Goal: Transaction & Acquisition: Purchase product/service

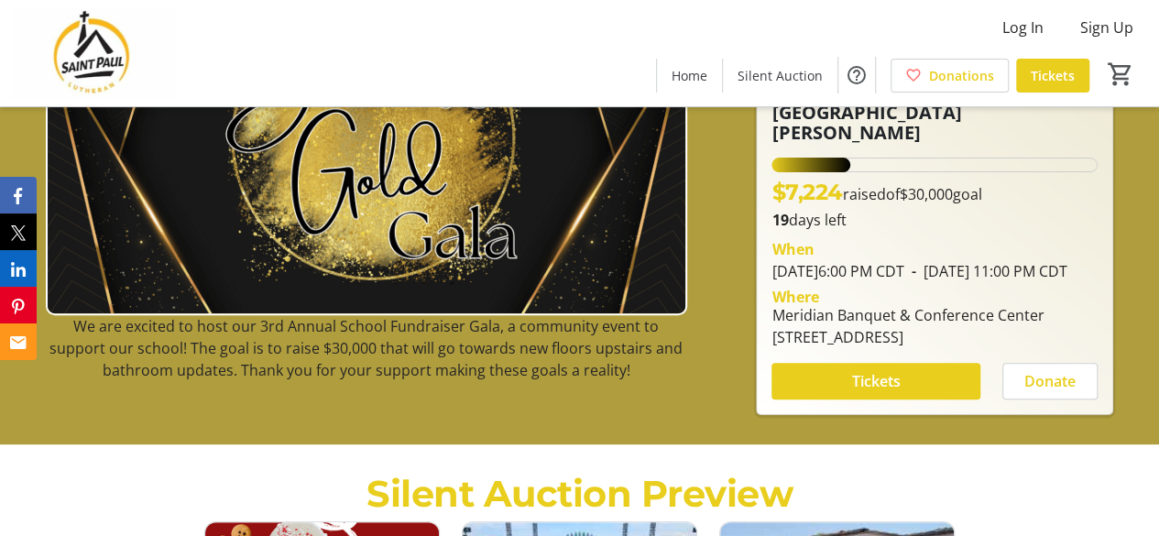
scroll to position [183, 0]
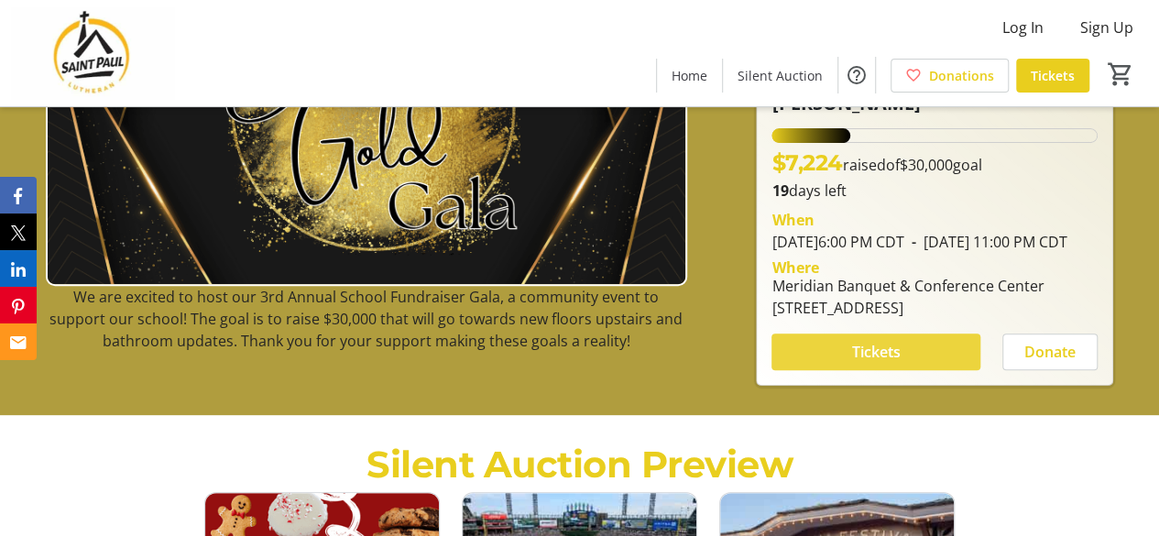
click at [876, 357] on span "Tickets" at bounding box center [876, 352] width 49 height 22
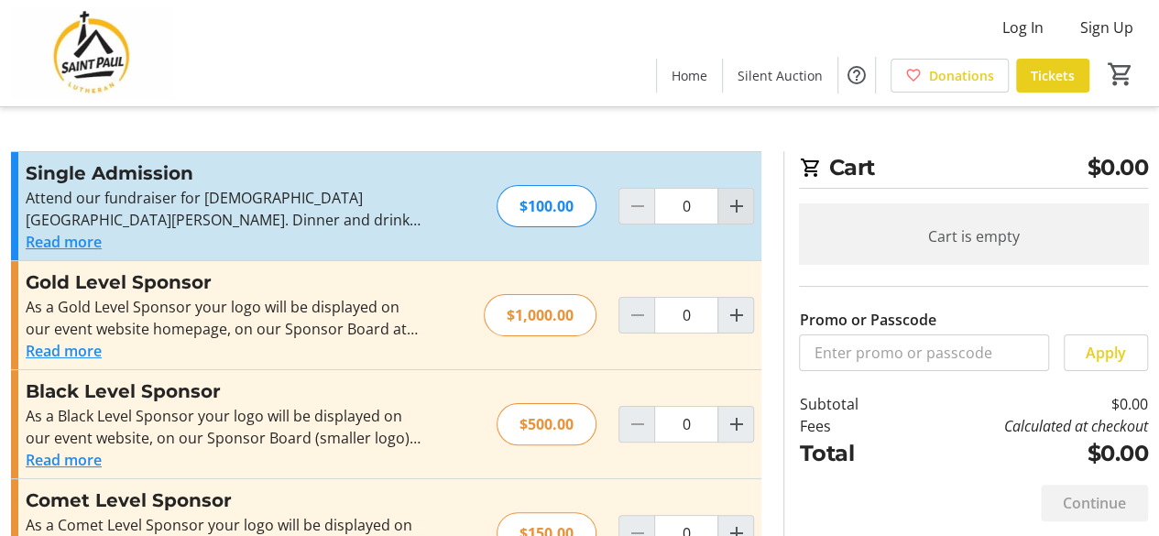
click at [742, 204] on mat-icon "Increment by one" at bounding box center [736, 206] width 22 height 22
type input "1"
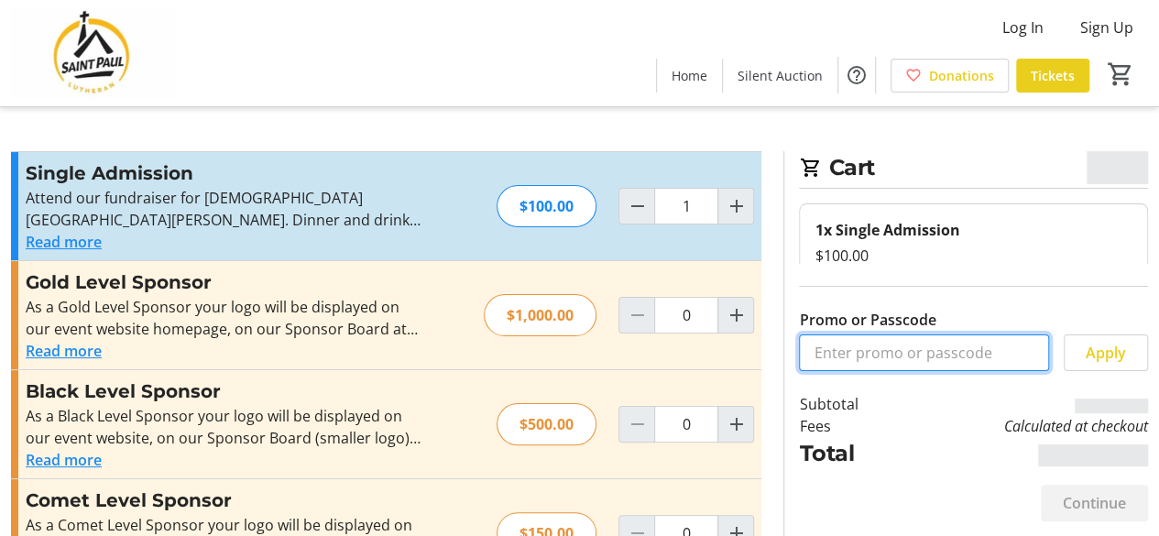
click at [861, 359] on input "Promo or Passcode" at bounding box center [924, 352] width 250 height 37
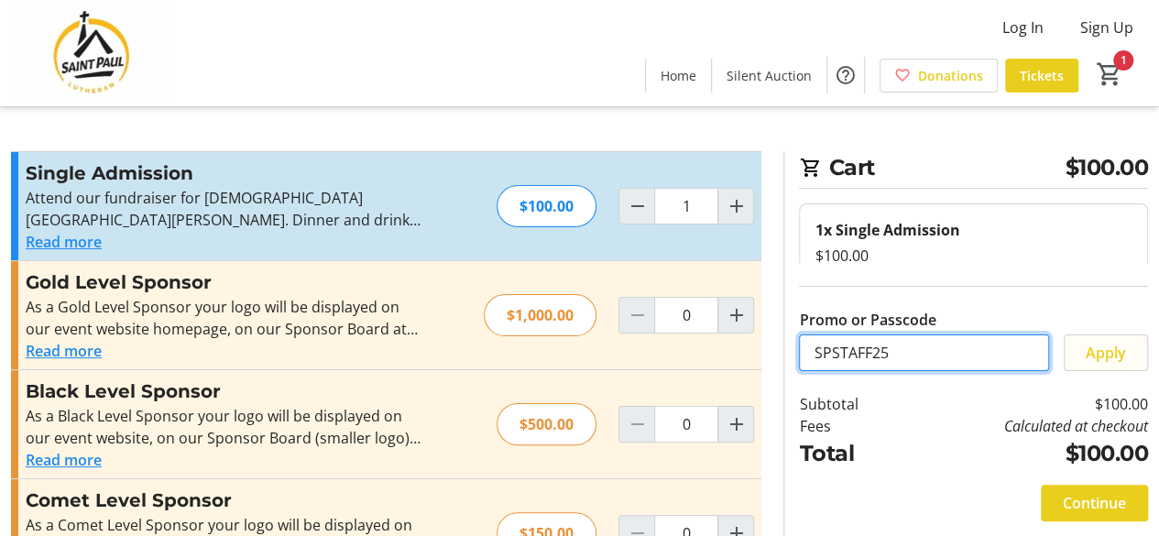
type input "SPSTAFF25"
click at [1124, 351] on span "Apply" at bounding box center [1106, 353] width 40 height 22
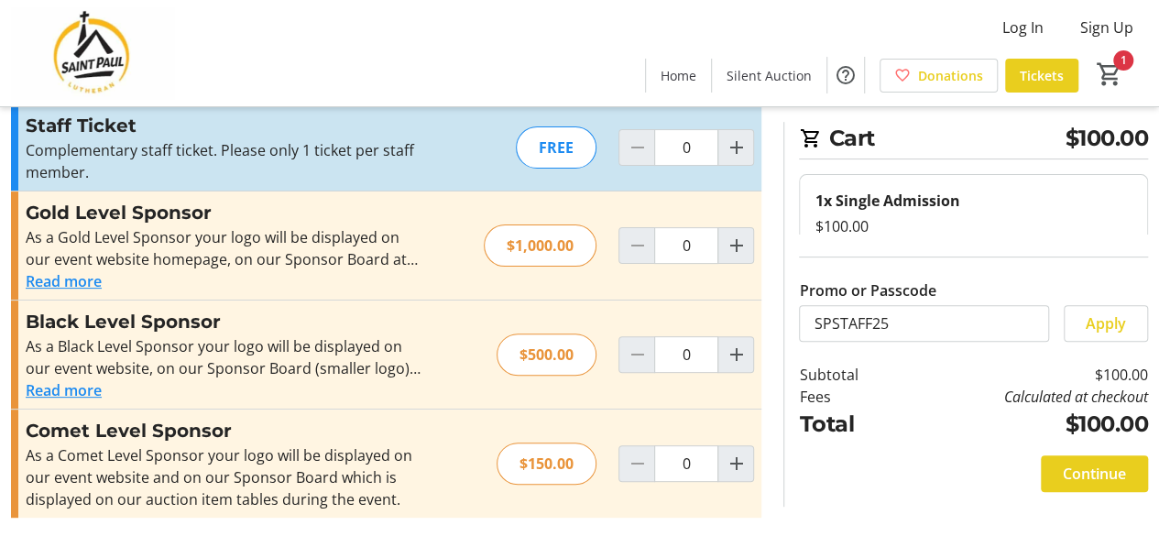
scroll to position [159, 0]
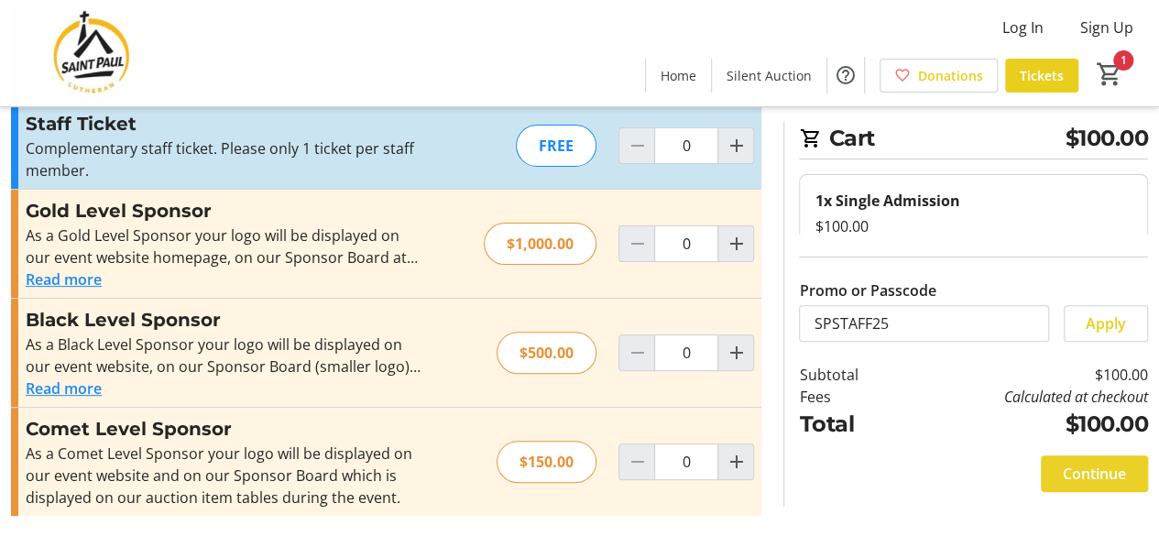
click at [1094, 471] on span "Continue" at bounding box center [1094, 474] width 63 height 22
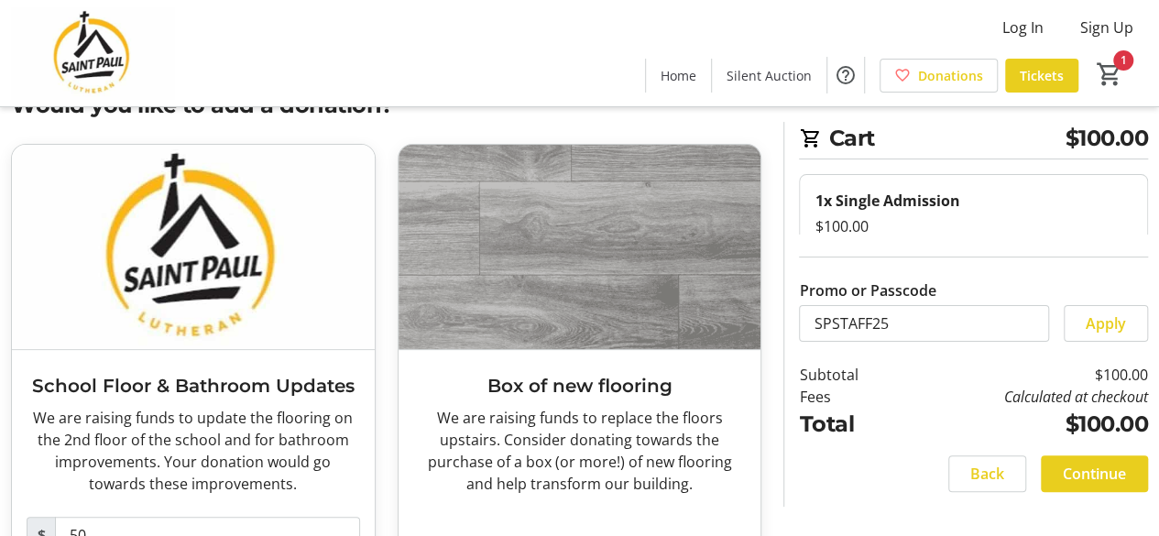
scroll to position [92, 0]
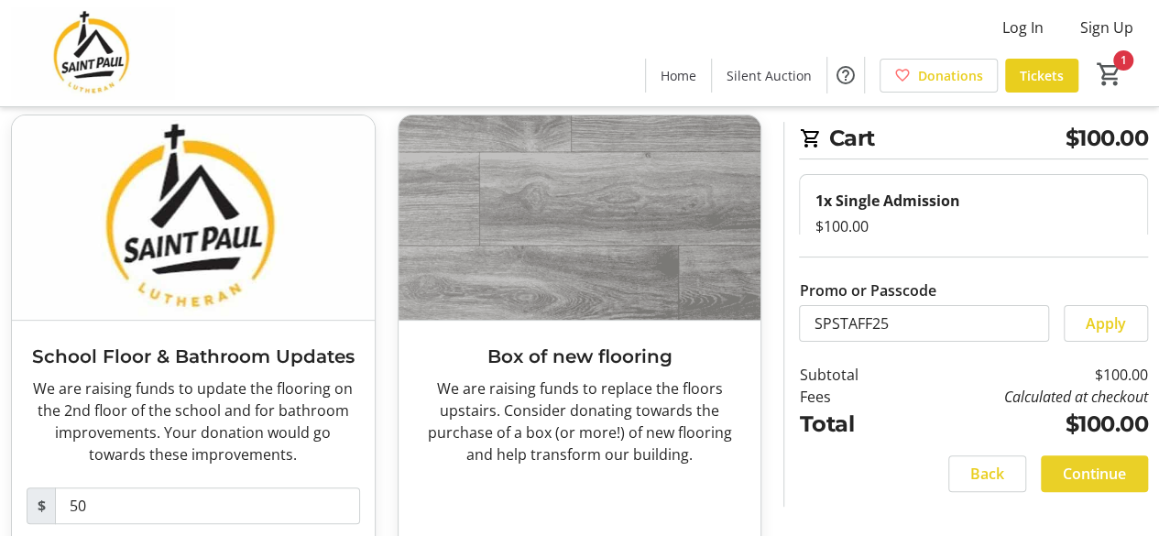
click at [1089, 474] on span "Continue" at bounding box center [1094, 474] width 63 height 22
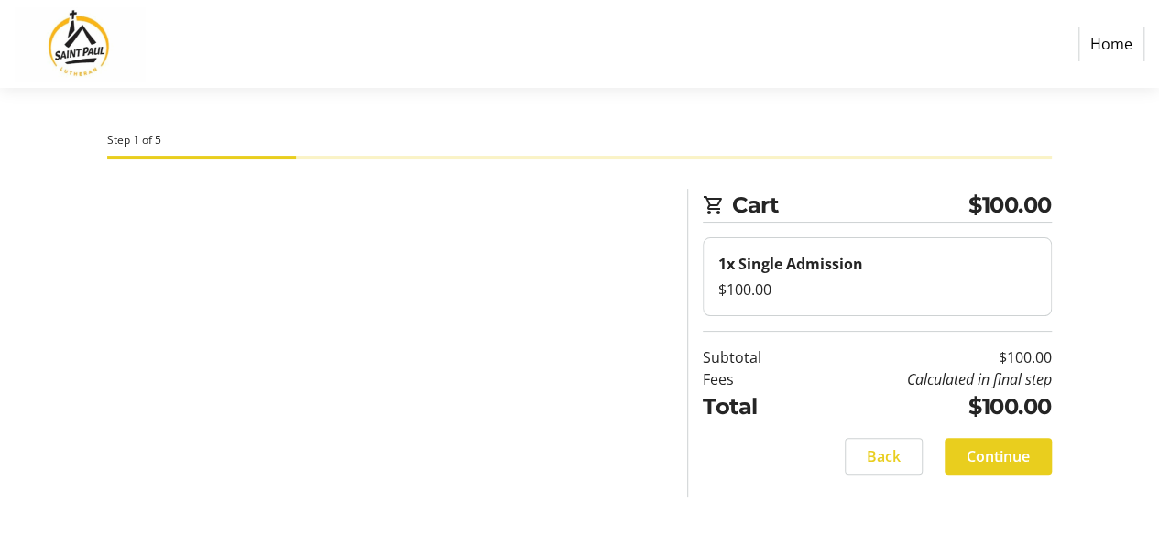
select select
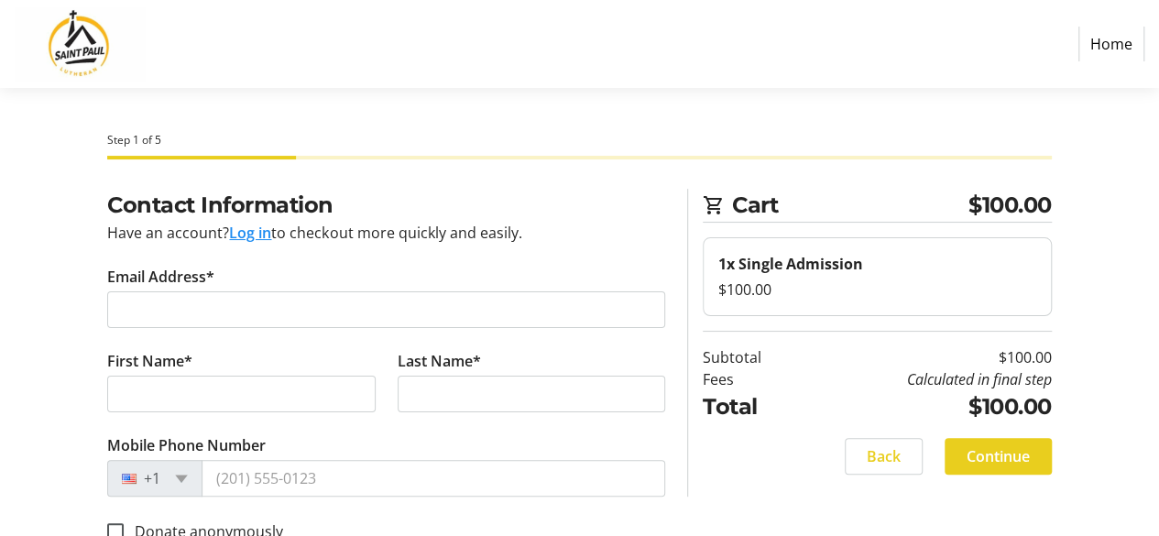
click at [203, 329] on tr-form-field "Email Address*" at bounding box center [386, 308] width 558 height 84
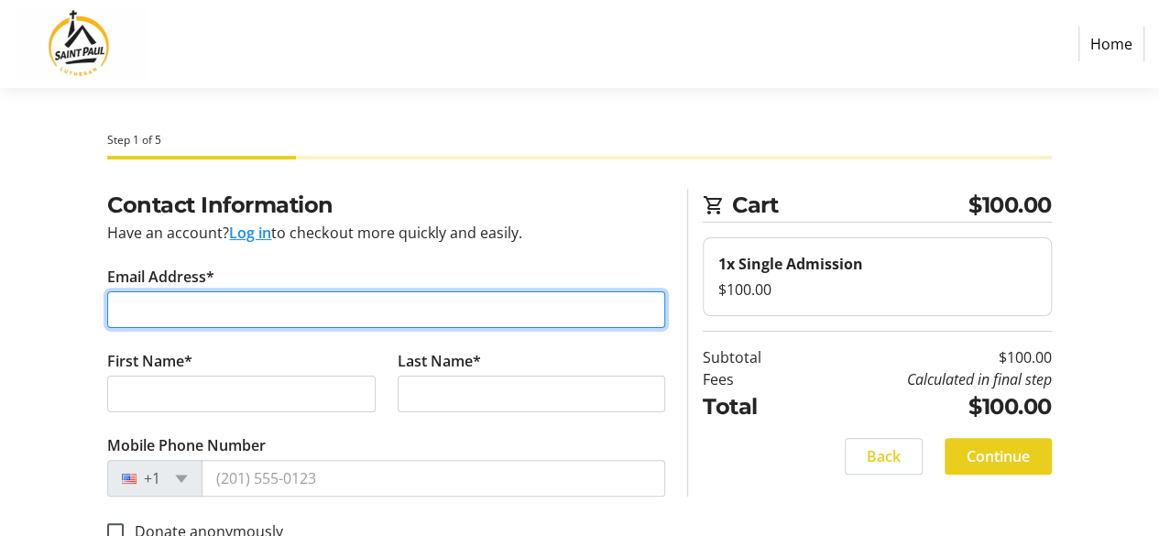
click at [206, 312] on input "Email Address*" at bounding box center [386, 309] width 558 height 37
type input "[EMAIL_ADDRESS][DOMAIN_NAME][PERSON_NAME]"
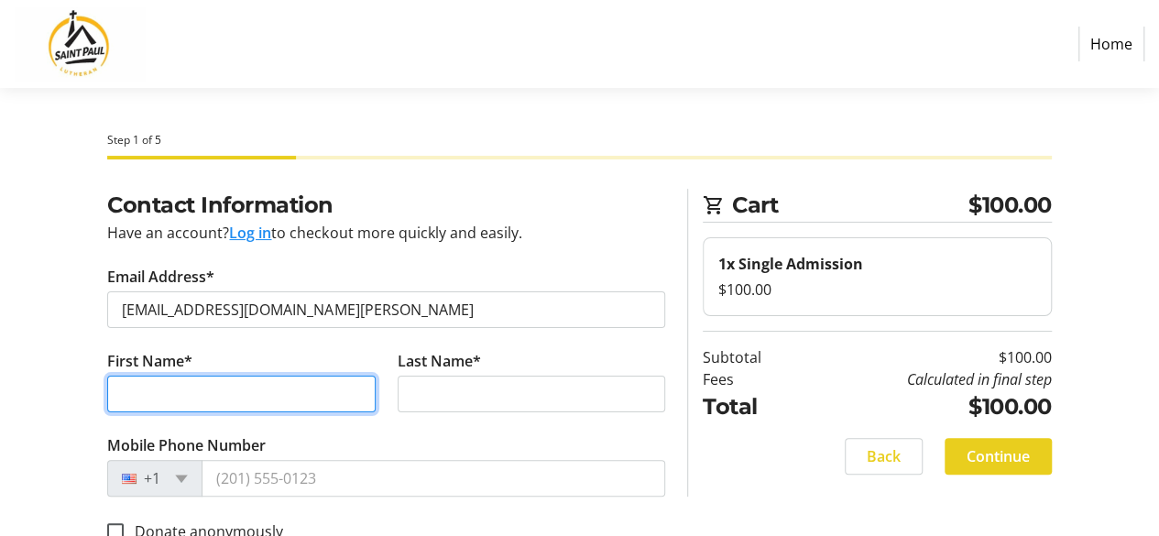
type input "[PERSON_NAME]"
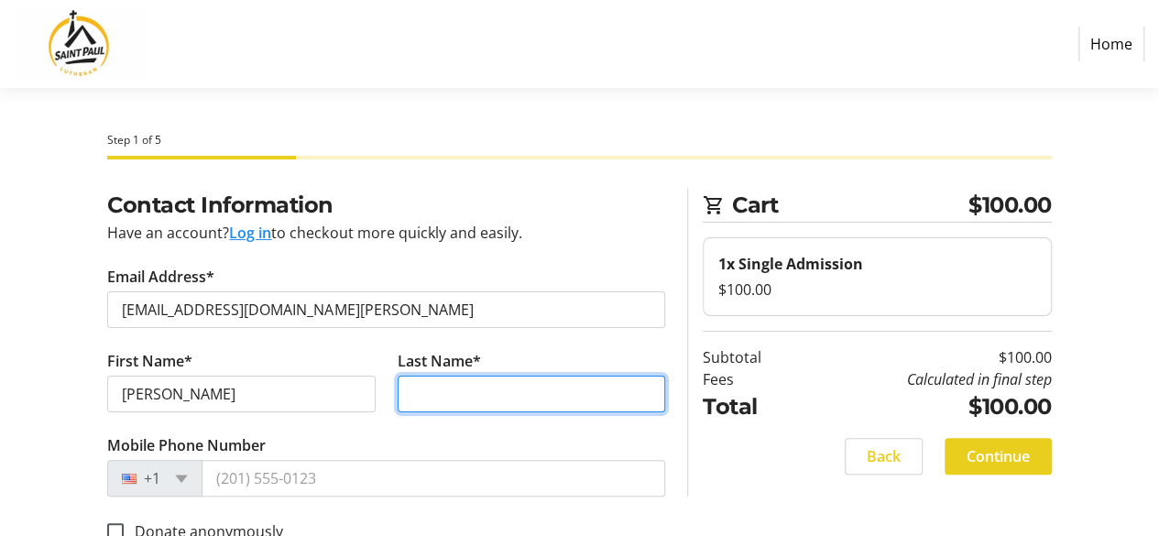
type input "[PERSON_NAME]"
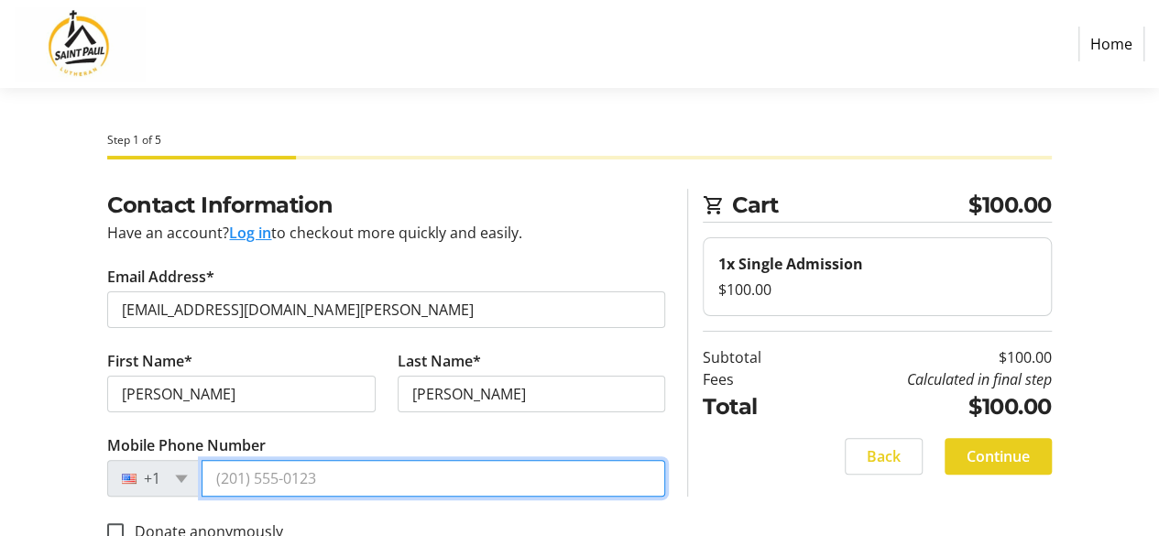
type input "[PHONE_NUMBER]"
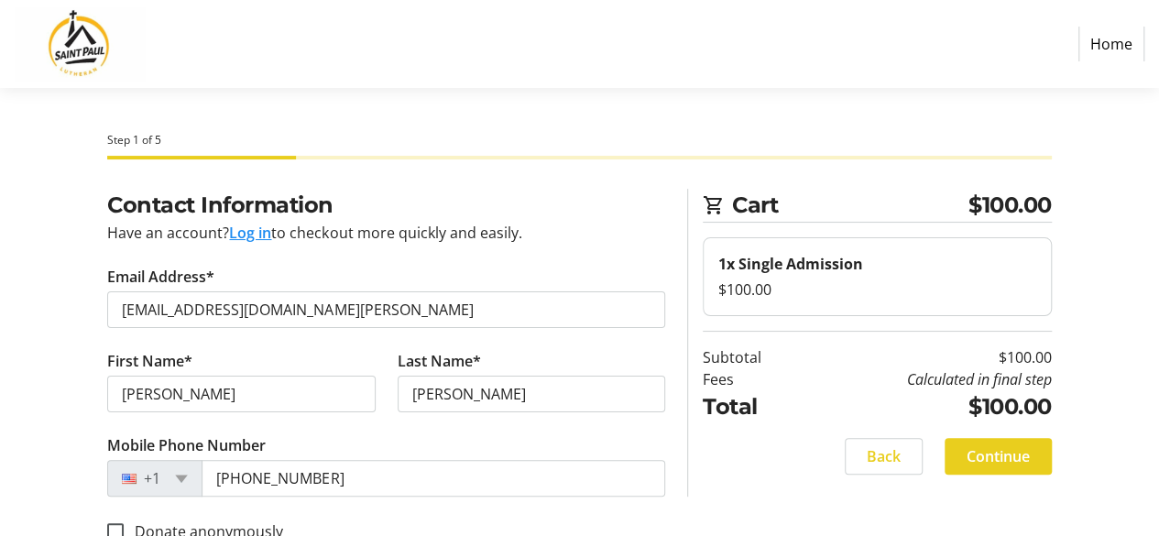
type input "[STREET_ADDRESS]"
type input "[GEOGRAPHIC_DATA]"
type input "60056"
select select "US"
select select "IL"
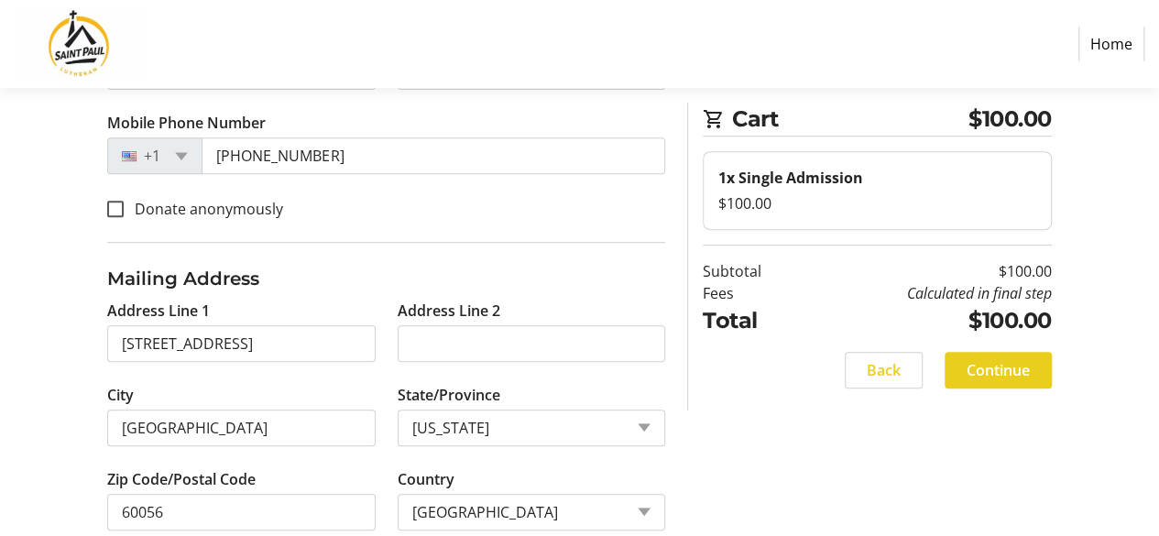
scroll to position [367, 0]
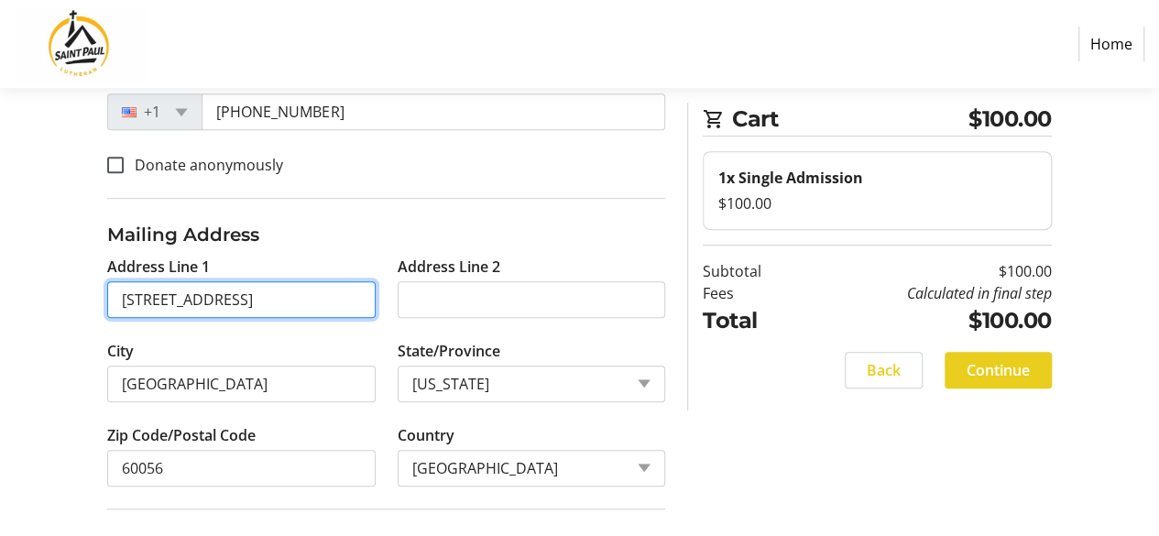
click at [251, 295] on input "[STREET_ADDRESS]" at bounding box center [241, 299] width 268 height 37
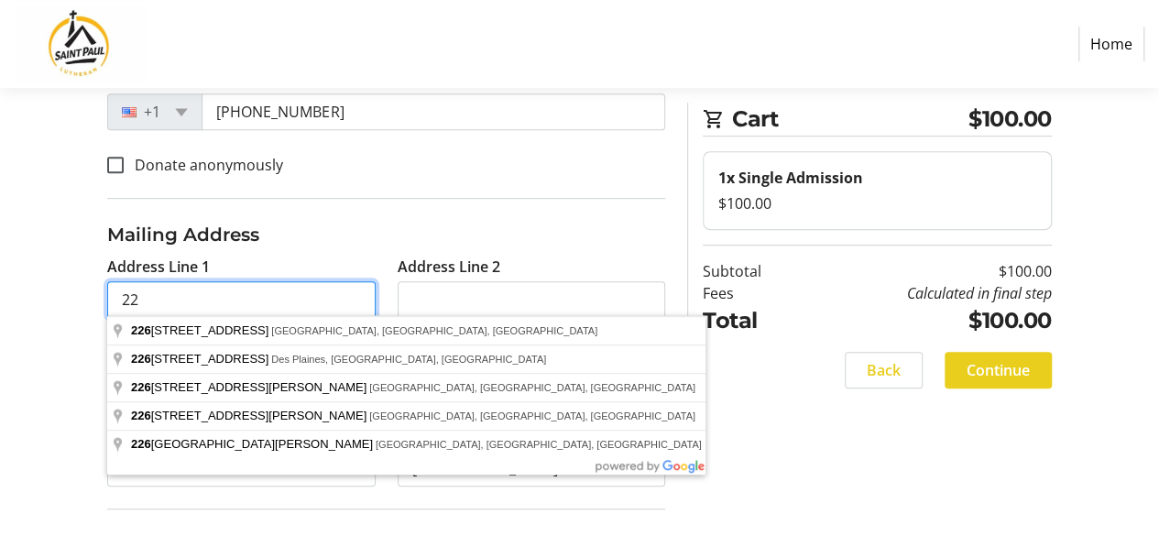
type input "2"
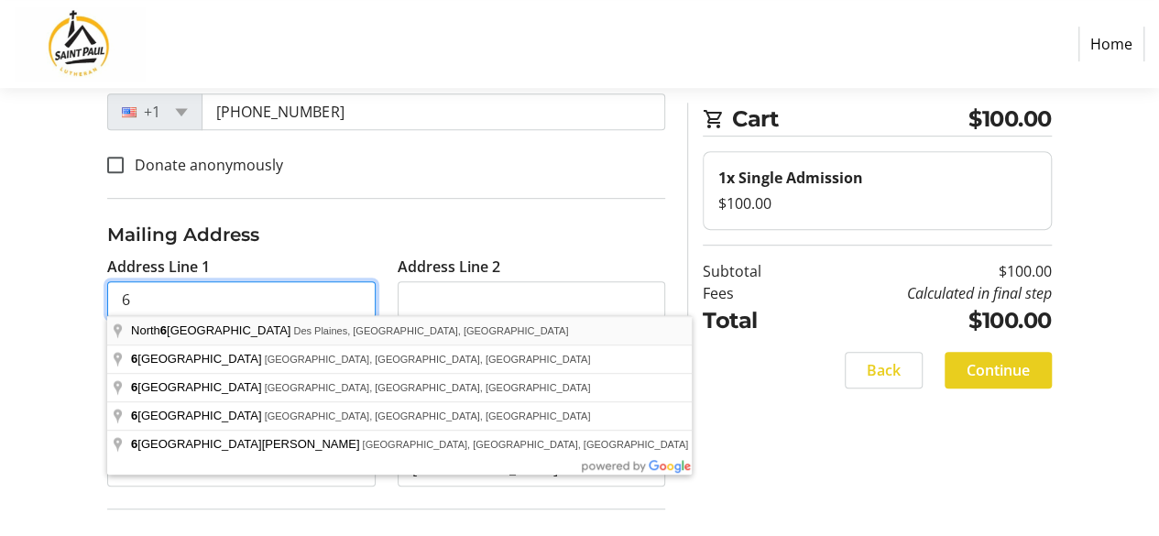
type input "[STREET_ADDRESS]"
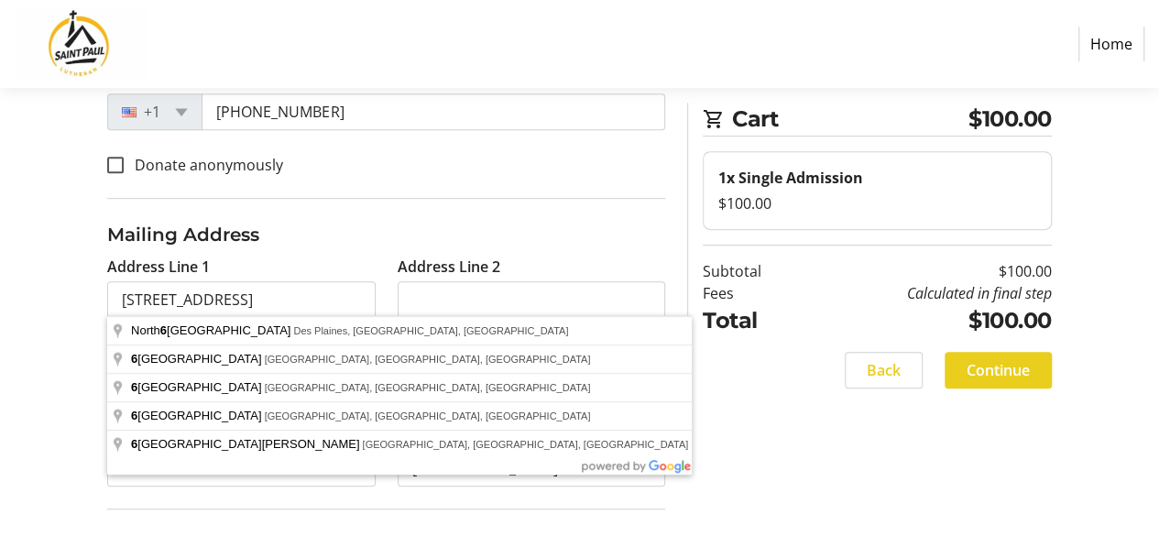
click at [836, 474] on div "Contact Information Have an account? Log in to checkout more quickly and easily…" at bounding box center [579, 264] width 1159 height 885
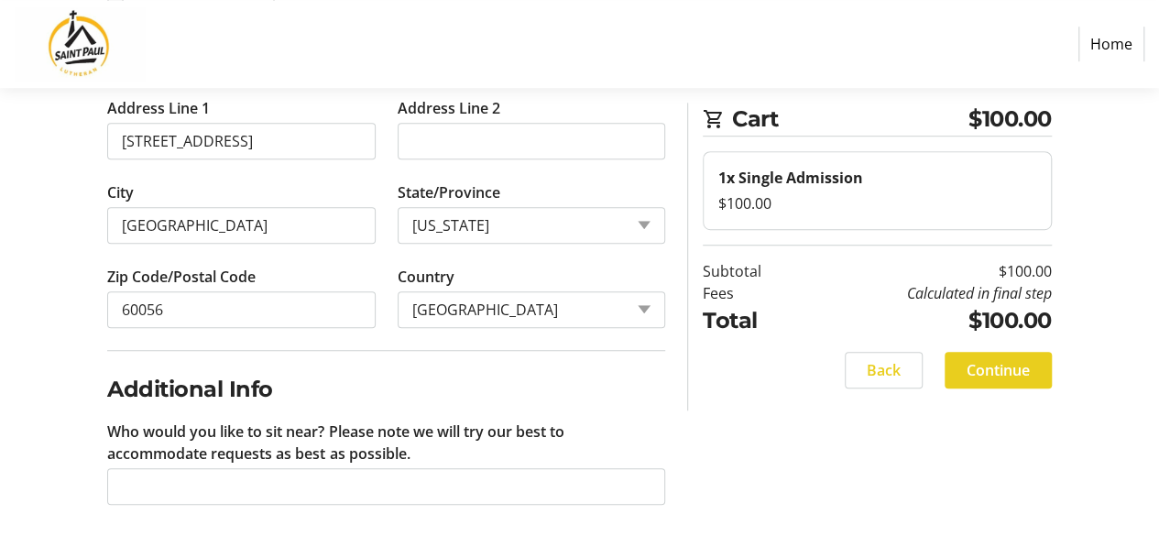
scroll to position [533, 0]
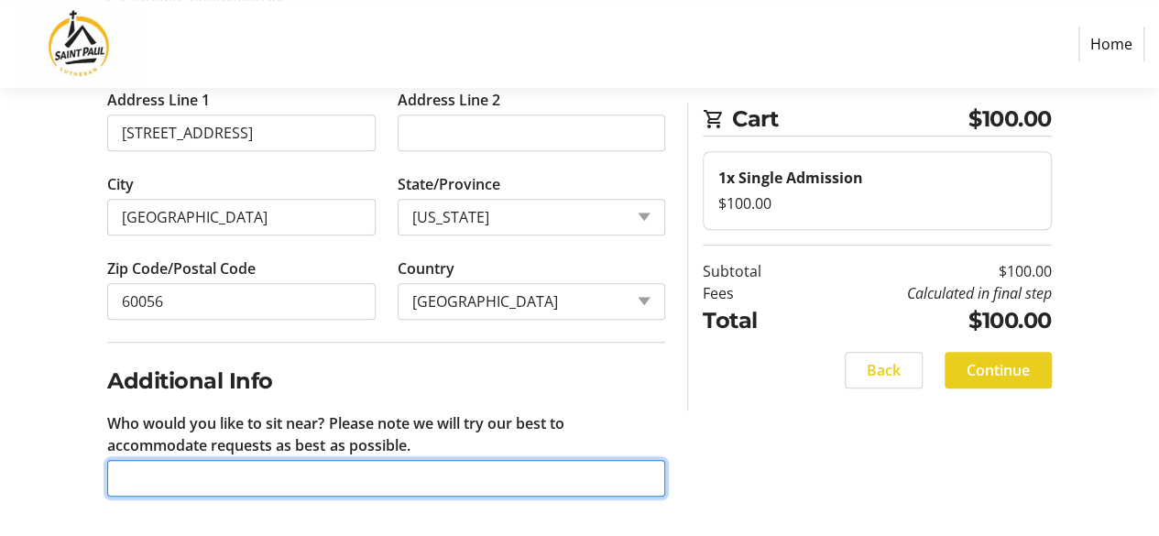
click at [292, 470] on input "Who would you like to sit near? Please note we will try our best to accommodate…" at bounding box center [386, 478] width 558 height 37
type input "Surprise me"
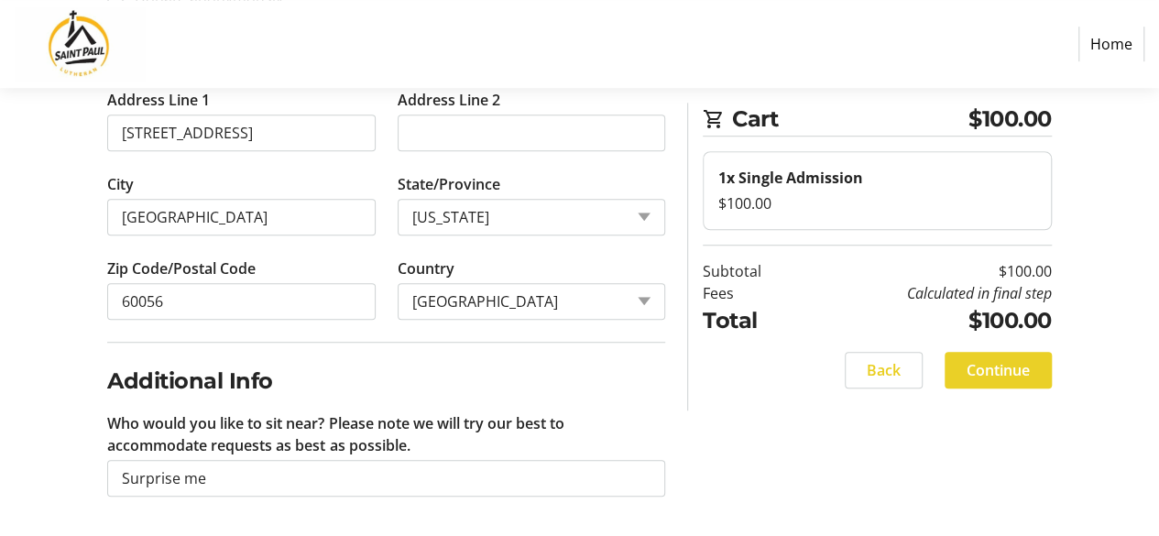
click at [978, 371] on span "Continue" at bounding box center [998, 370] width 63 height 22
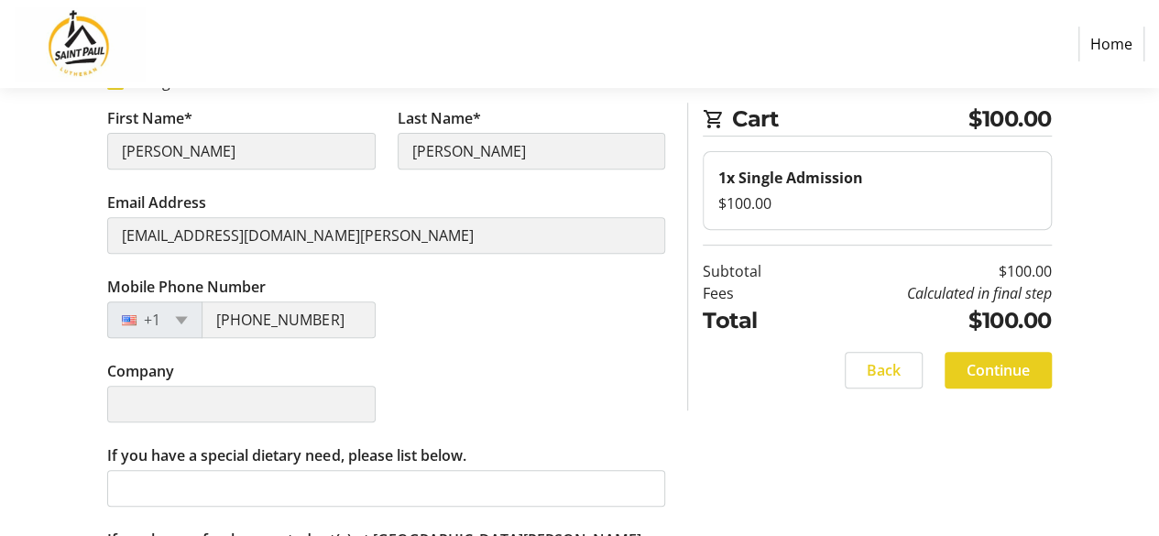
scroll to position [370, 0]
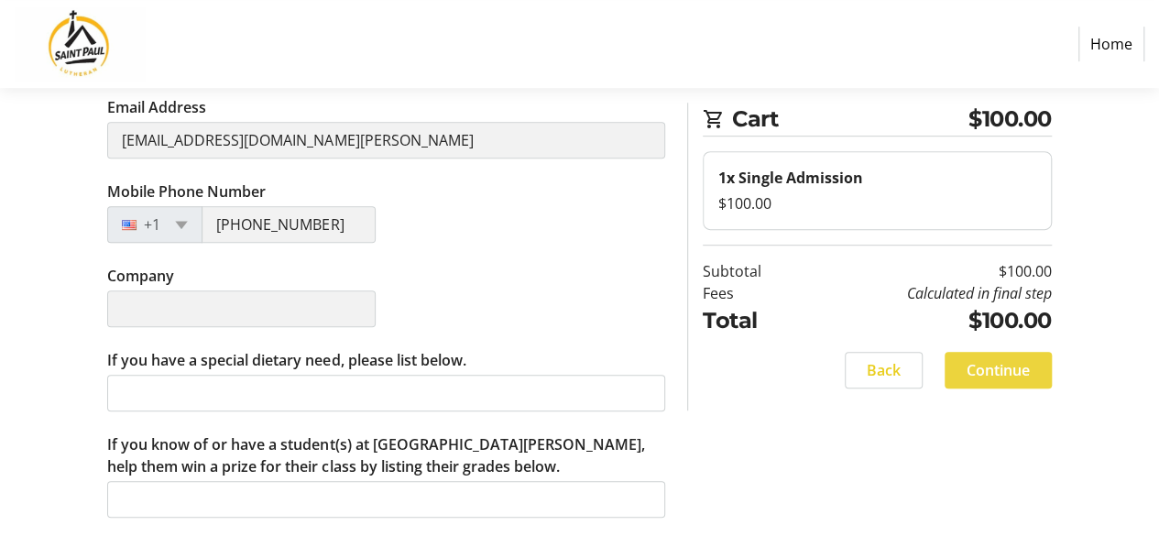
click at [986, 368] on span "Continue" at bounding box center [998, 370] width 63 height 22
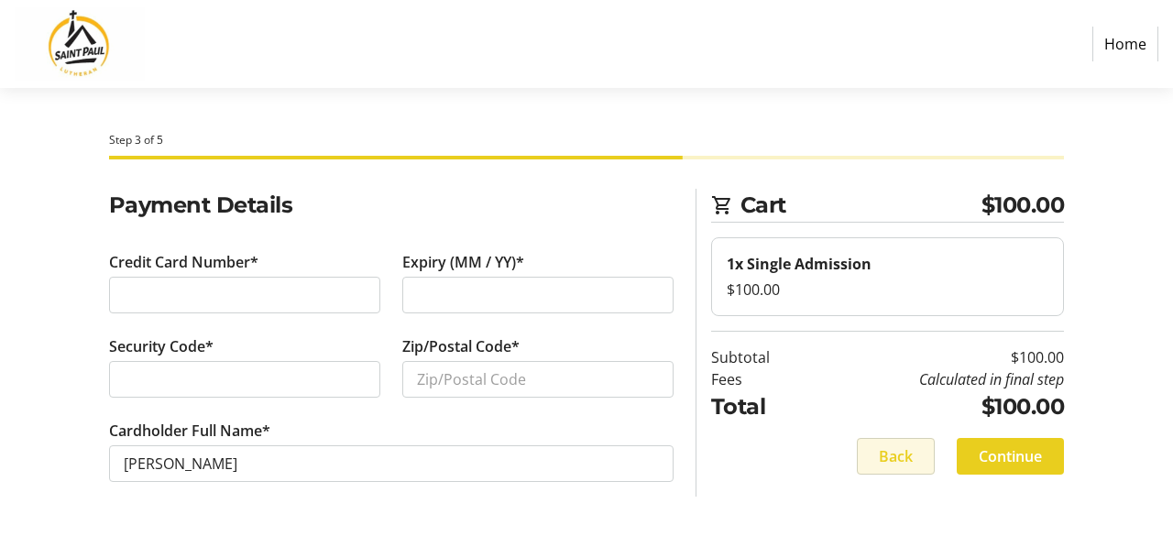
click at [891, 446] on span "Back" at bounding box center [896, 456] width 34 height 22
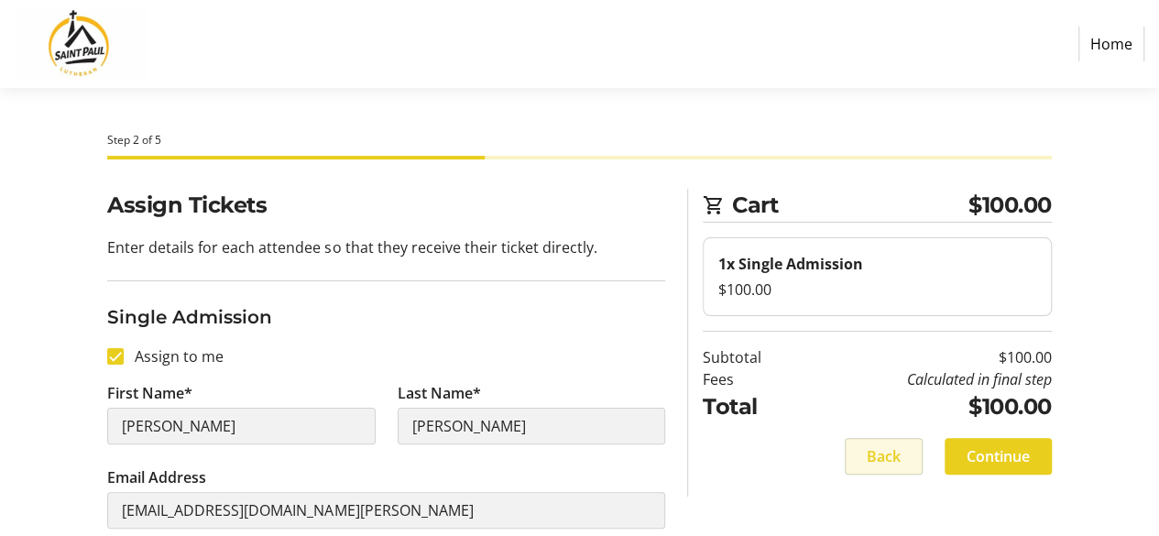
click at [871, 466] on span at bounding box center [884, 456] width 76 height 44
select select "IL"
select select "US"
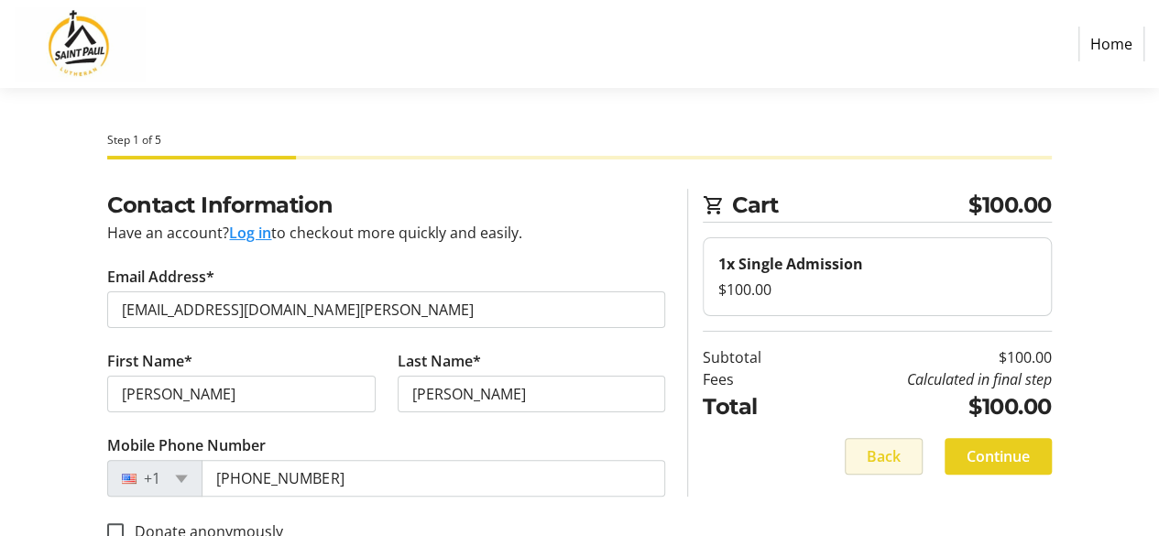
click at [871, 466] on span at bounding box center [884, 456] width 76 height 44
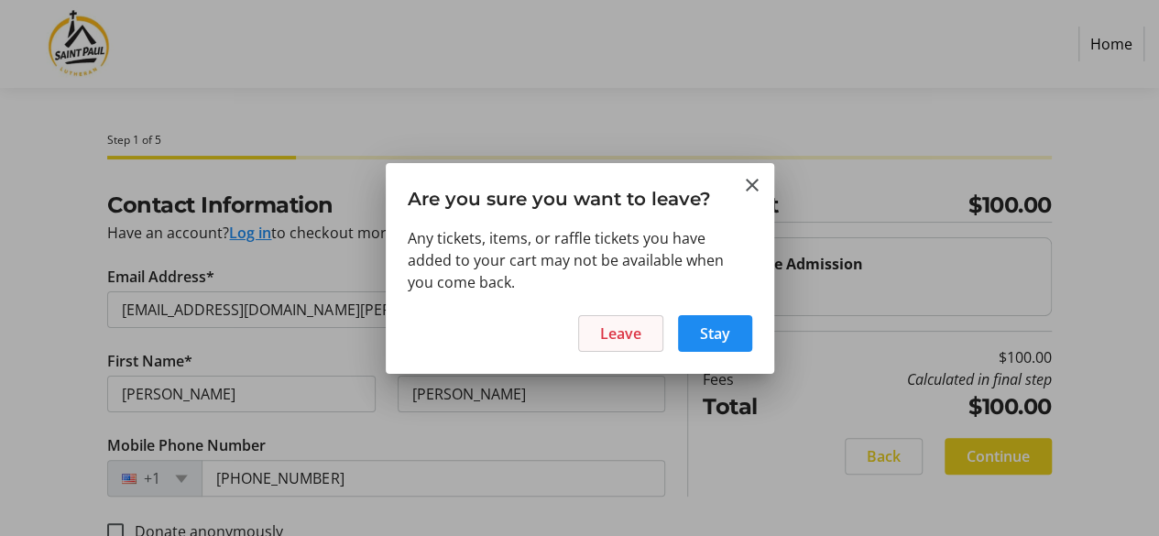
click at [634, 337] on span "Leave" at bounding box center [620, 334] width 41 height 22
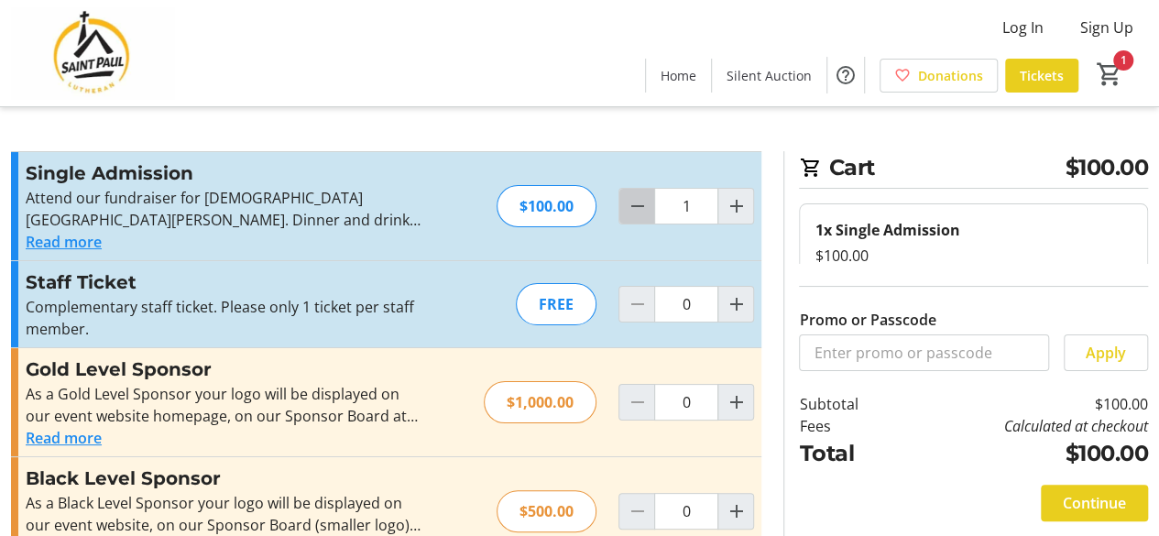
click at [631, 210] on mat-icon "Decrement by one" at bounding box center [637, 206] width 22 height 22
type input "0"
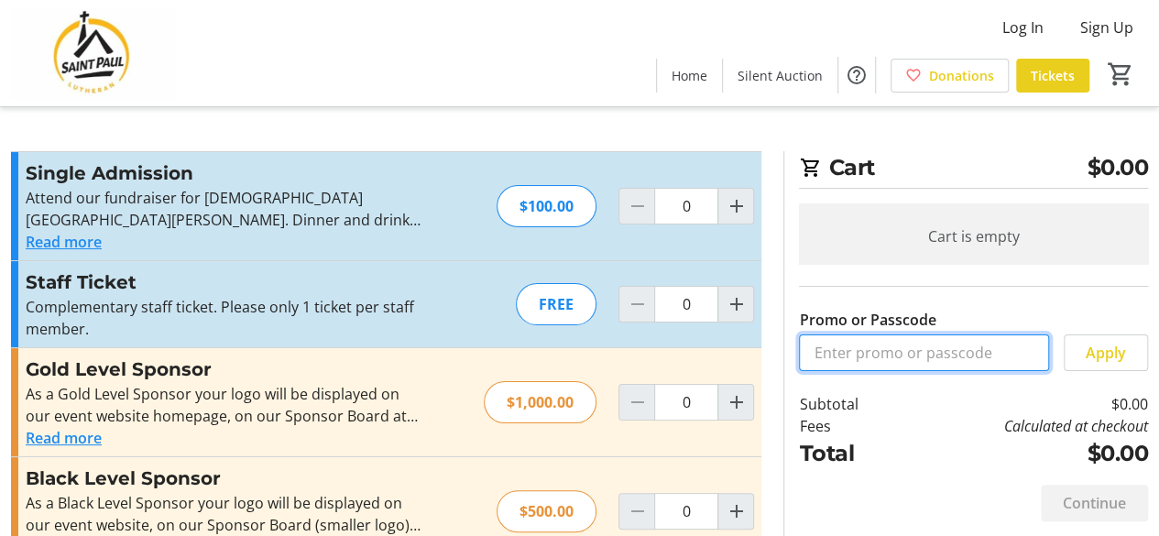
click at [888, 351] on input "Promo or Passcode" at bounding box center [924, 352] width 250 height 37
type input "SPSTAFF25"
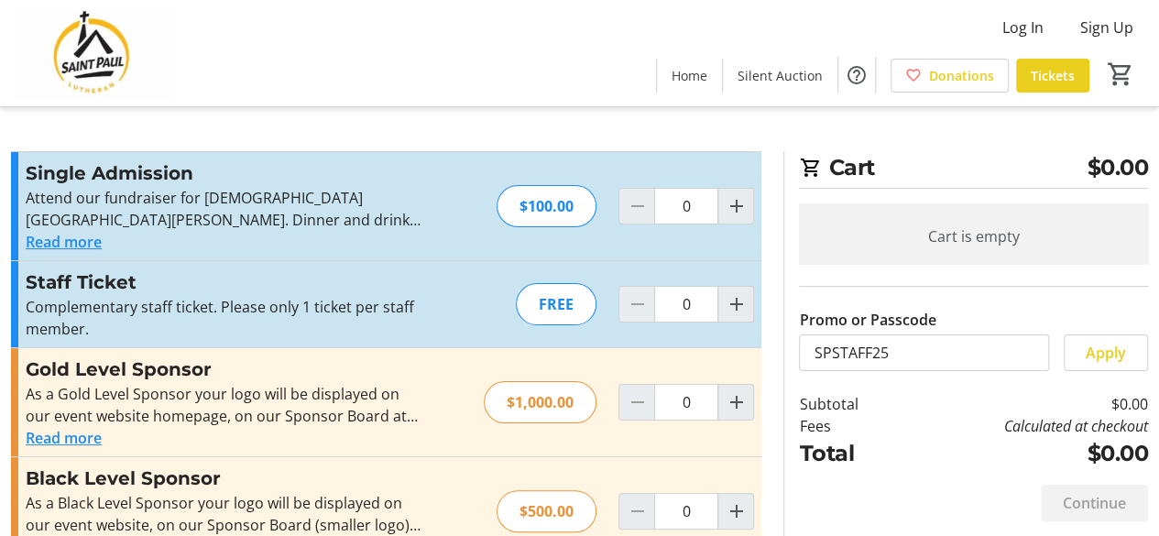
click at [1121, 358] on span "Apply" at bounding box center [1106, 353] width 40 height 22
click at [732, 303] on mat-icon "Increment by one" at bounding box center [736, 304] width 22 height 22
type input "1"
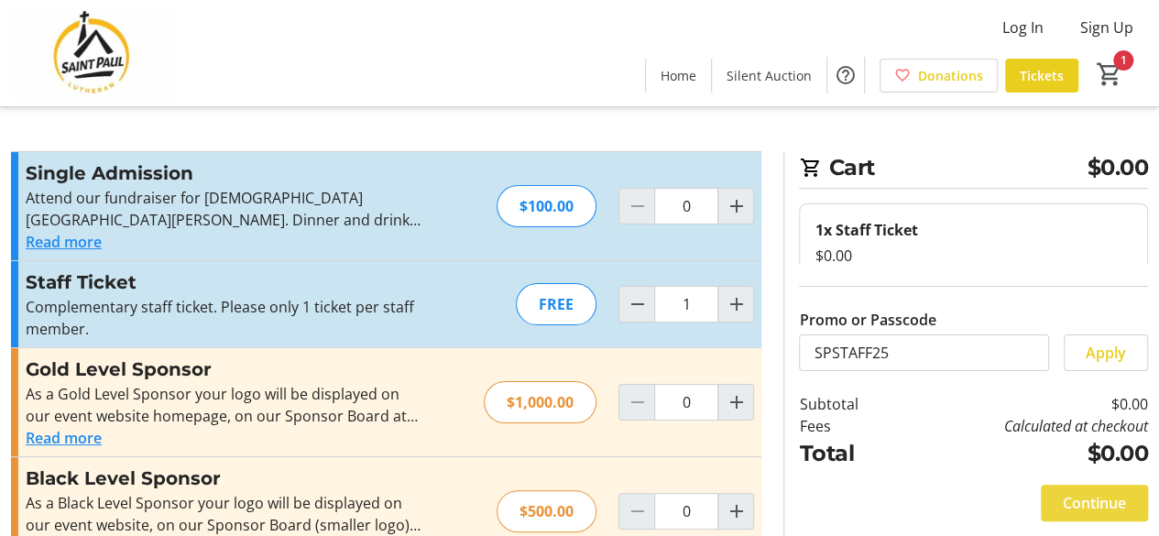
click at [1063, 501] on span "Continue" at bounding box center [1094, 503] width 63 height 22
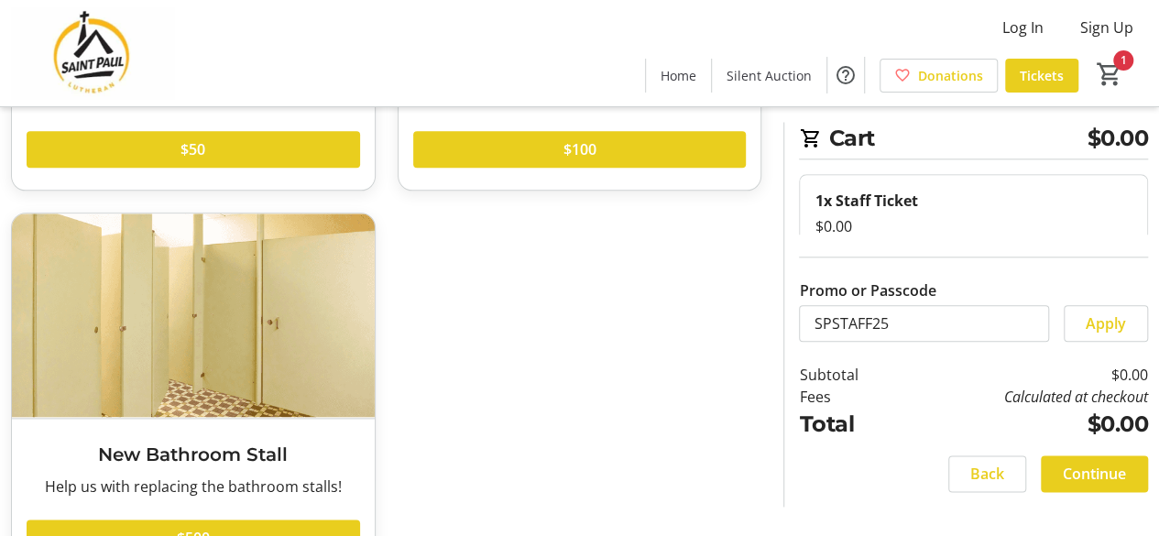
scroll to position [978, 0]
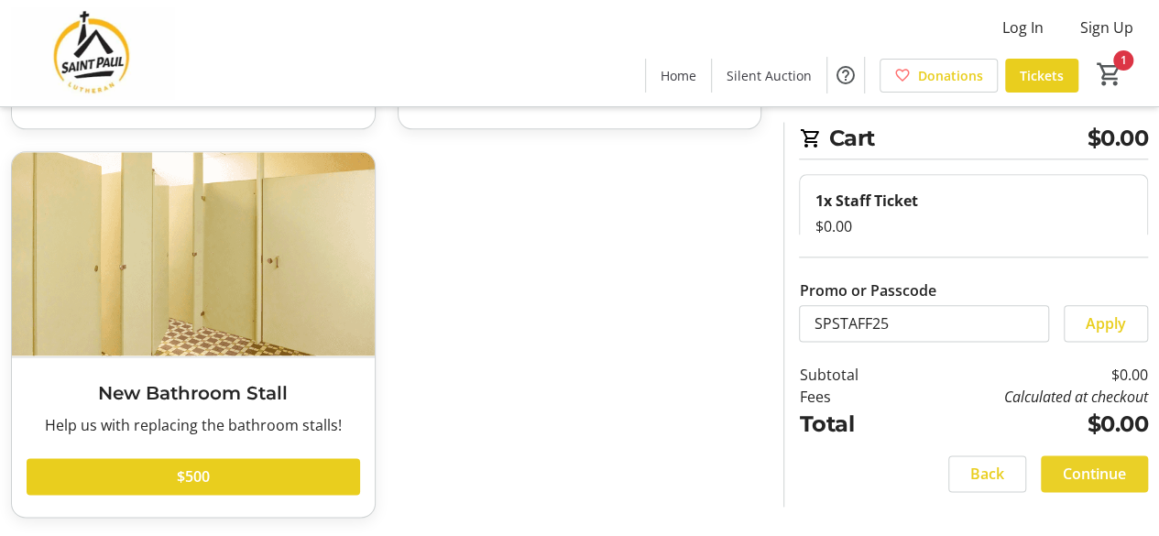
click at [1057, 472] on span at bounding box center [1094, 474] width 107 height 44
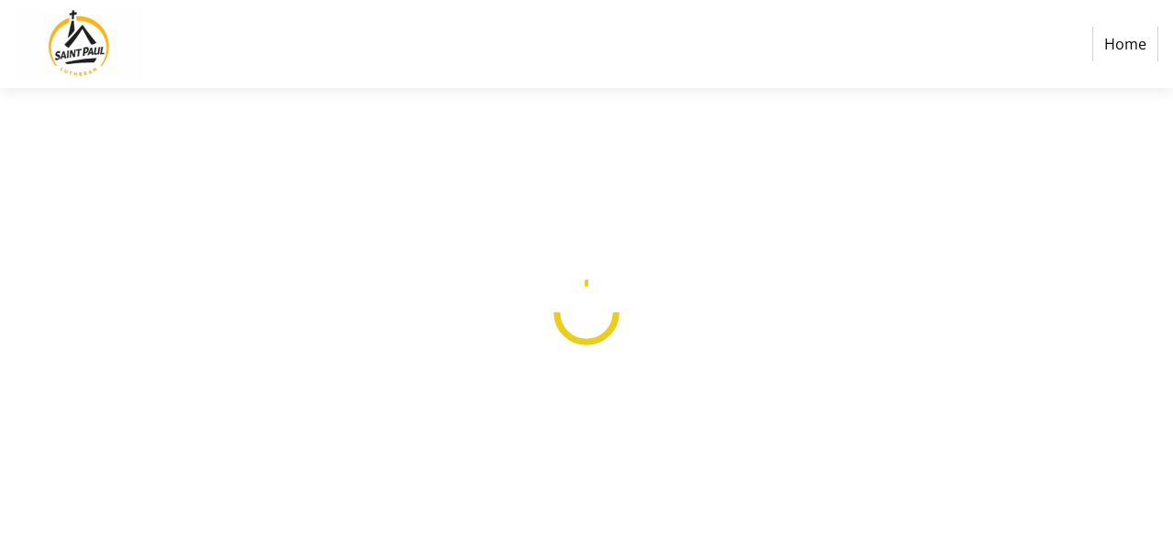
select select
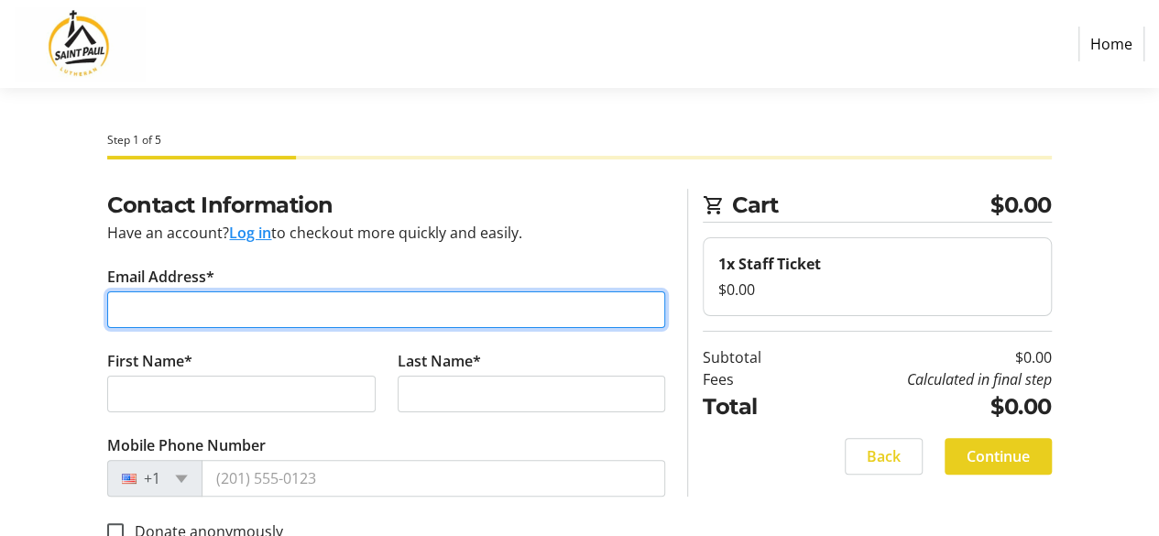
click at [191, 312] on input "Email Address*" at bounding box center [386, 309] width 558 height 37
type input "[EMAIL_ADDRESS][DOMAIN_NAME][PERSON_NAME]"
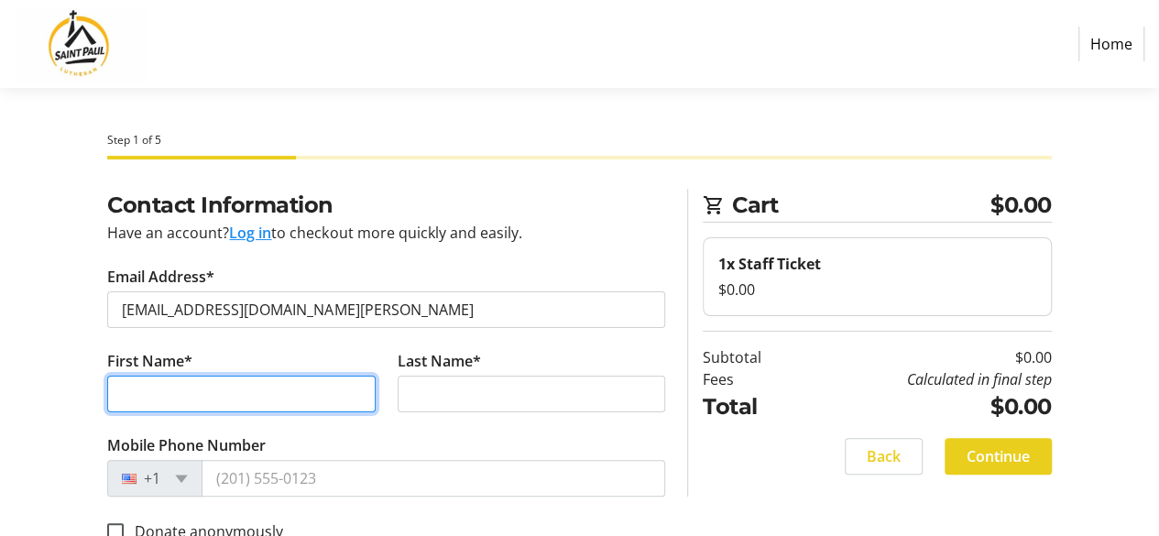
type input "[PERSON_NAME]"
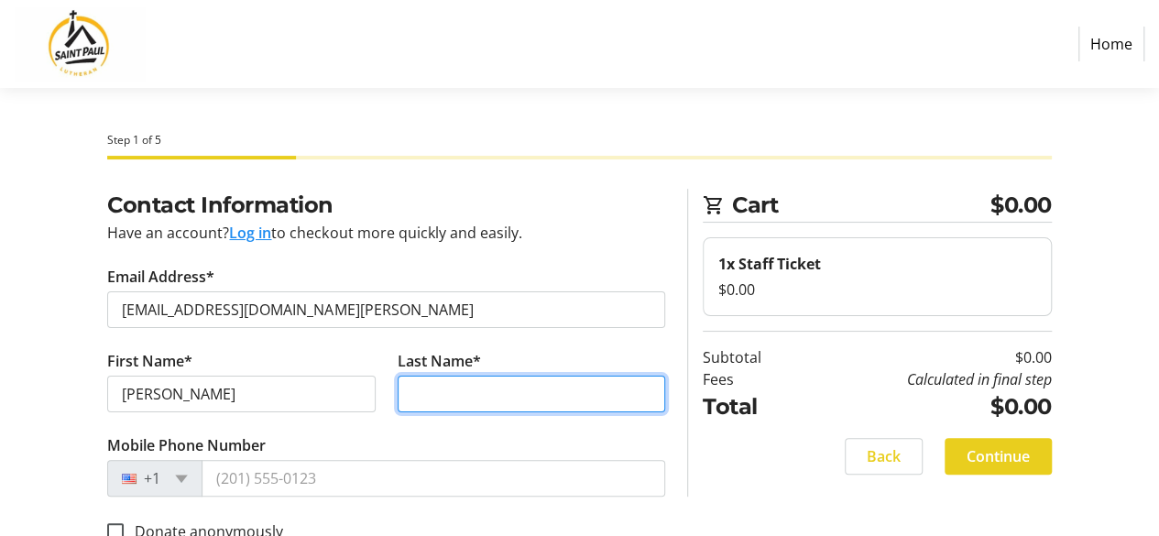
type input "[PERSON_NAME]"
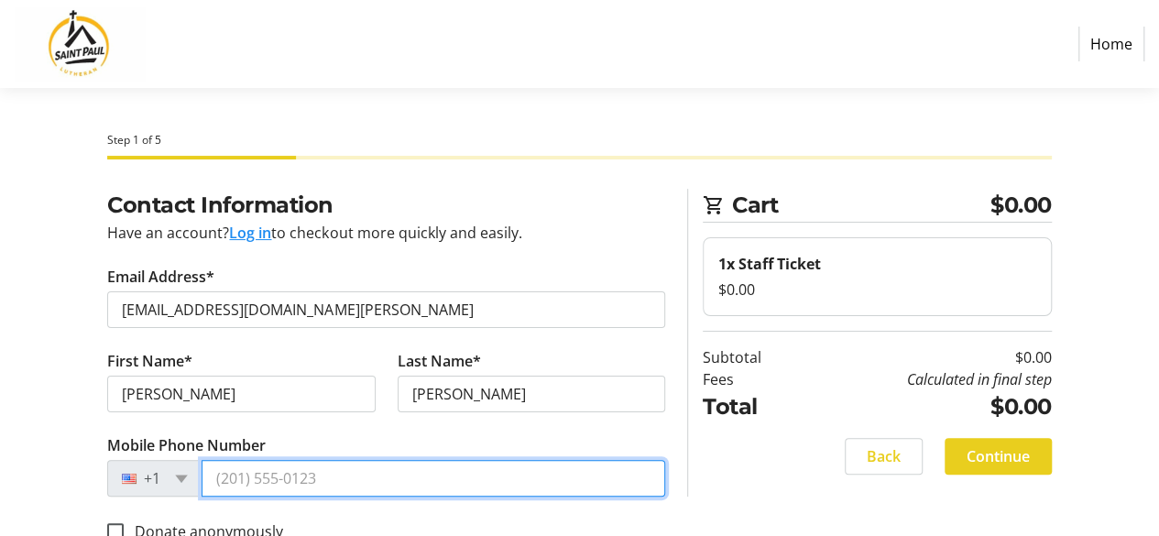
type input "[PHONE_NUMBER]"
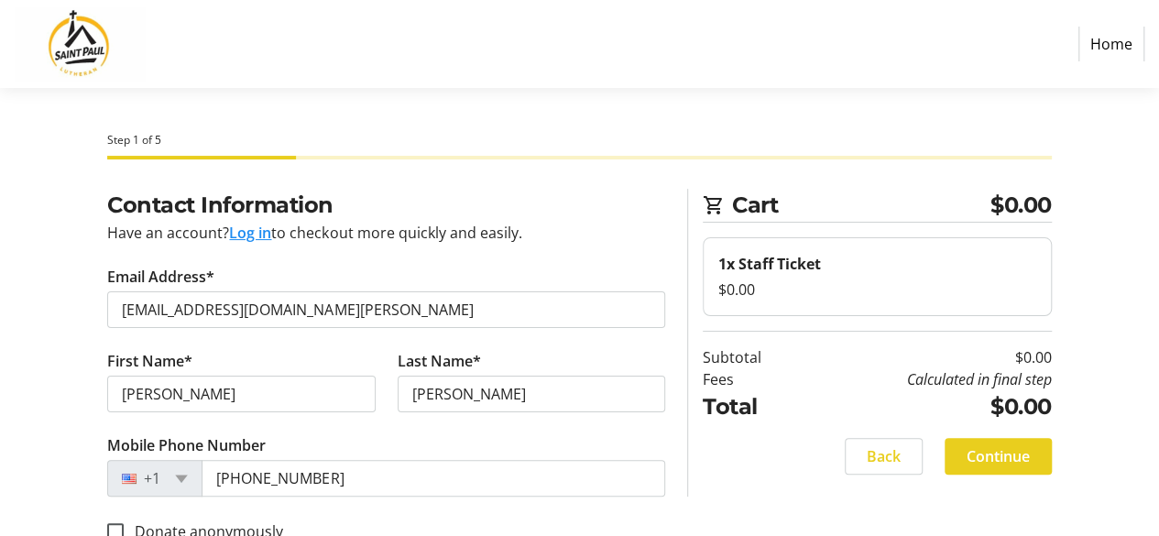
type input "[STREET_ADDRESS]"
type input "[GEOGRAPHIC_DATA]"
type input "60056"
select select "US"
select select "IL"
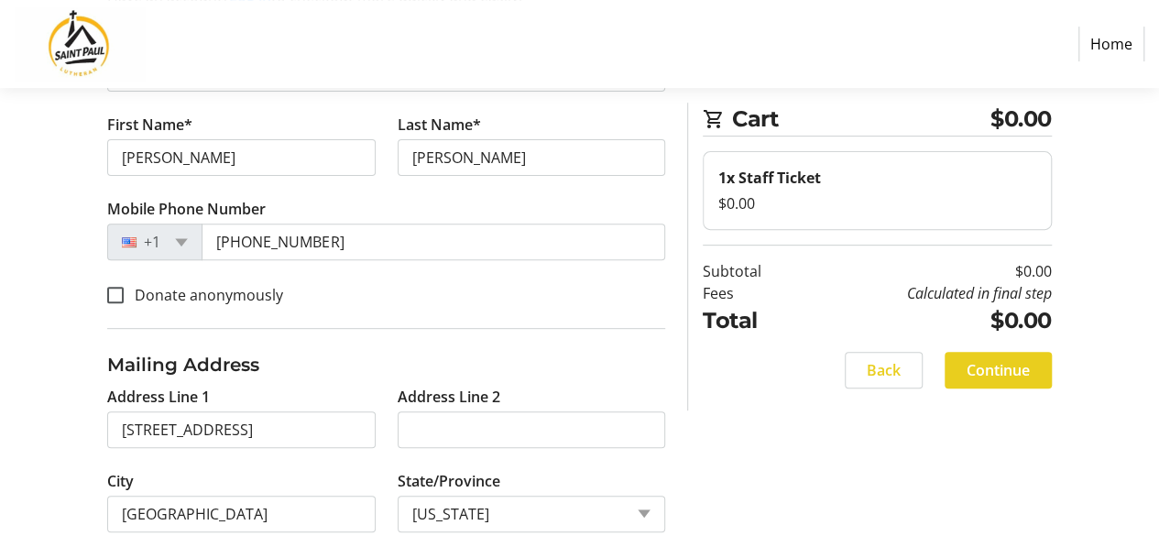
scroll to position [275, 0]
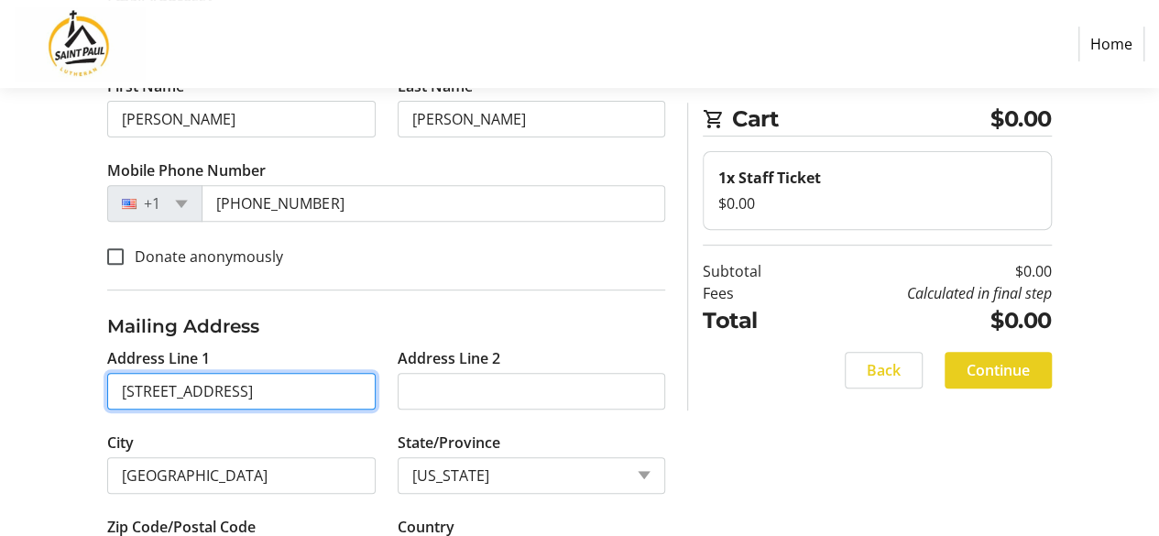
click at [263, 395] on input "[STREET_ADDRESS]" at bounding box center [241, 391] width 268 height 37
type input "[STREET_ADDRESS]"
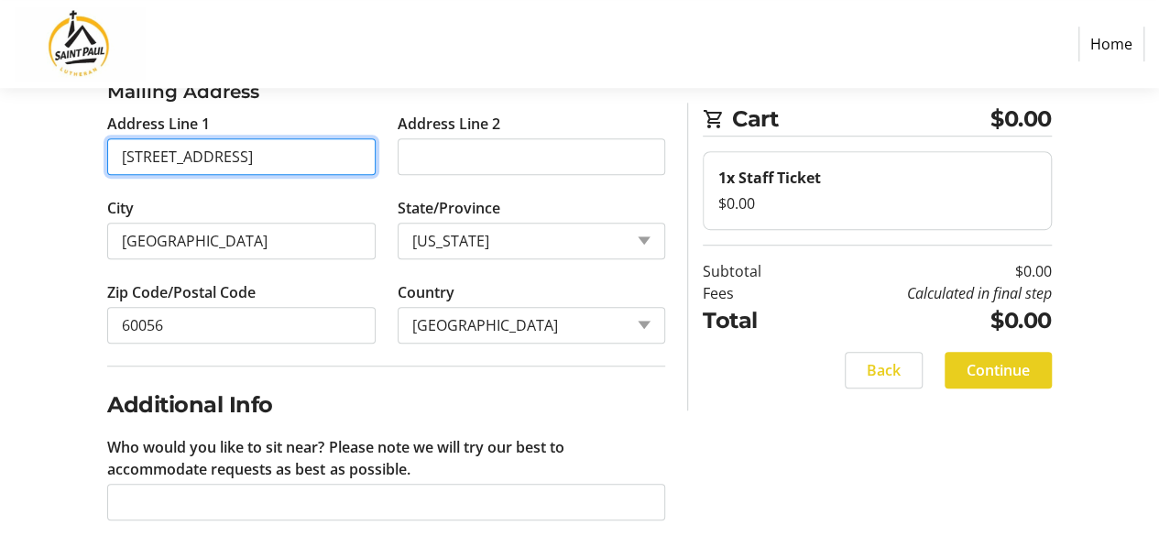
scroll to position [533, 0]
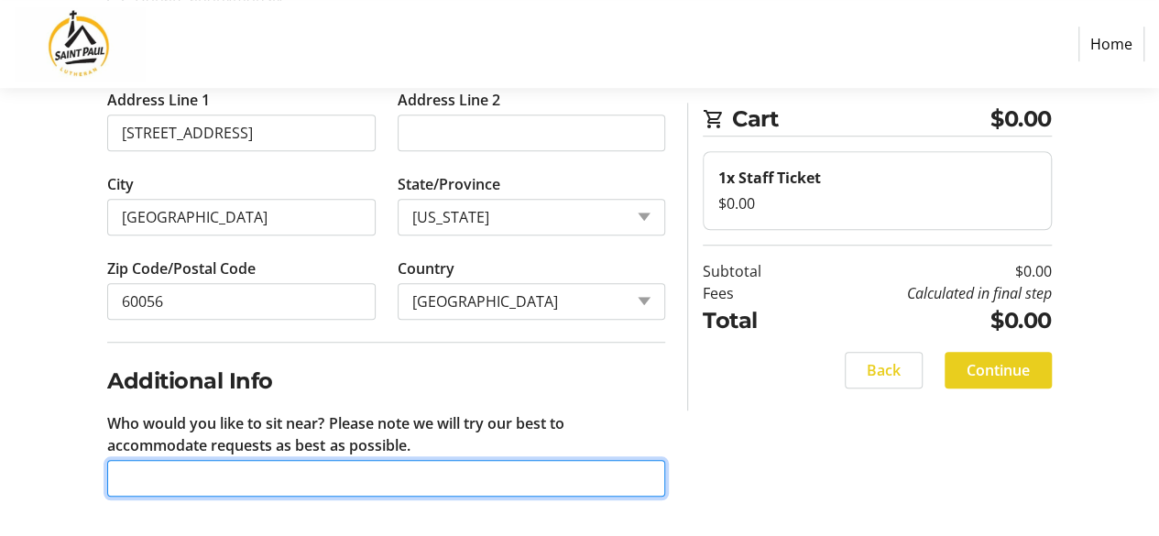
click at [272, 476] on input "Who would you like to sit near? Please note we will try our best to accommodate…" at bounding box center [386, 478] width 558 height 37
type input "Surprise me"
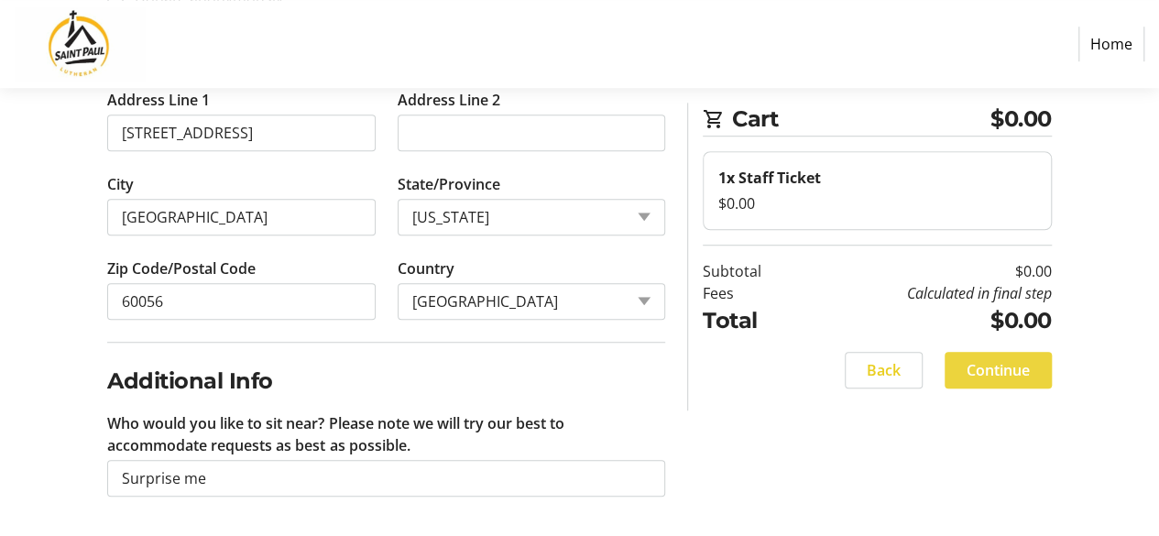
click at [1017, 378] on span "Continue" at bounding box center [998, 370] width 63 height 22
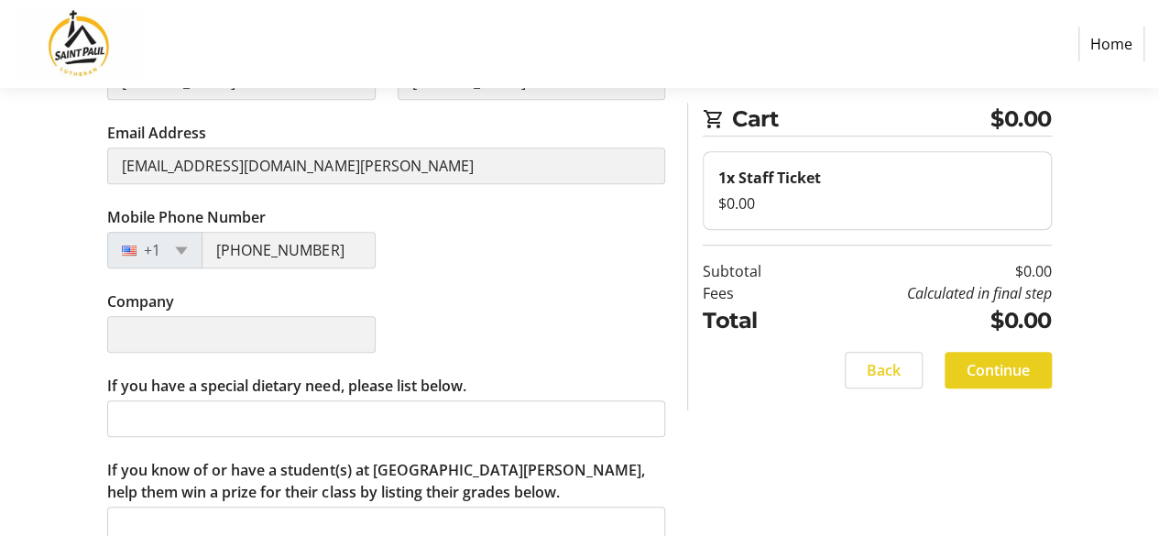
scroll to position [370, 0]
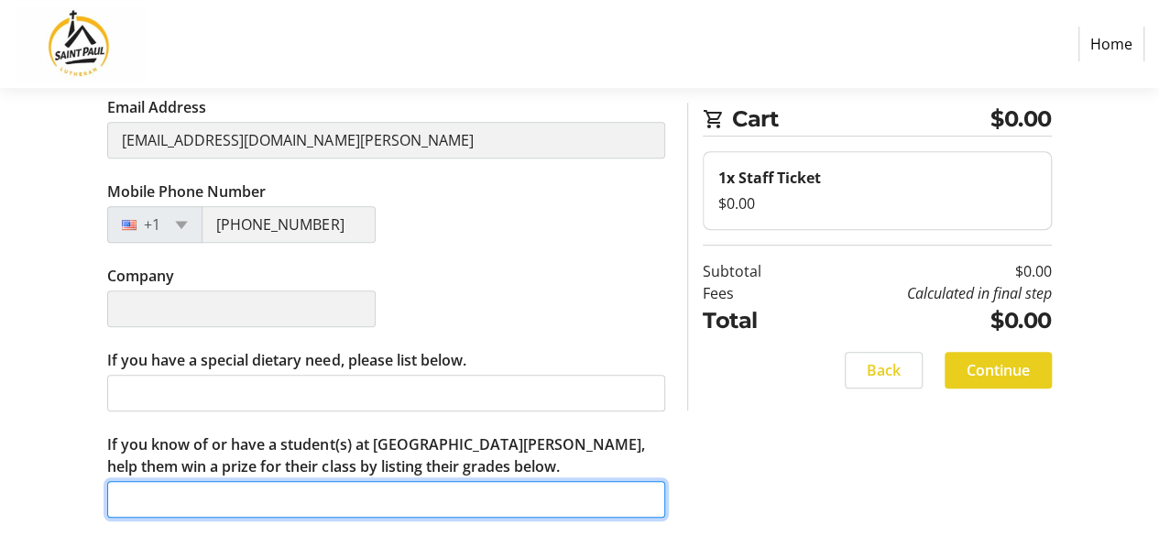
click at [275, 481] on input "If you know of or have a student(s) at [GEOGRAPHIC_DATA][PERSON_NAME], help the…" at bounding box center [386, 499] width 558 height 37
type input "Kindergarten Green!"
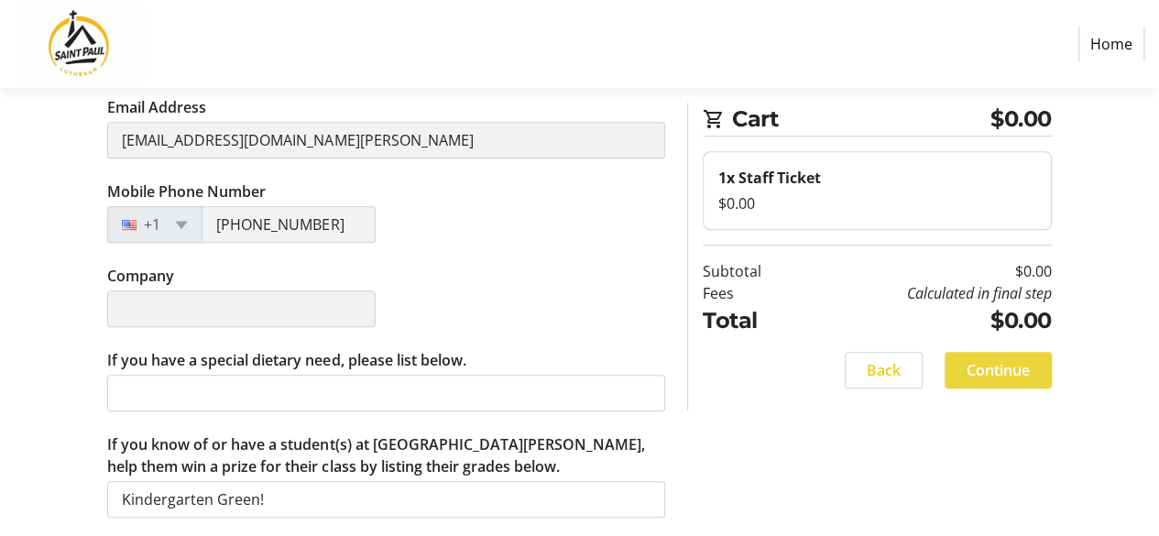
click at [1000, 380] on span at bounding box center [998, 370] width 107 height 44
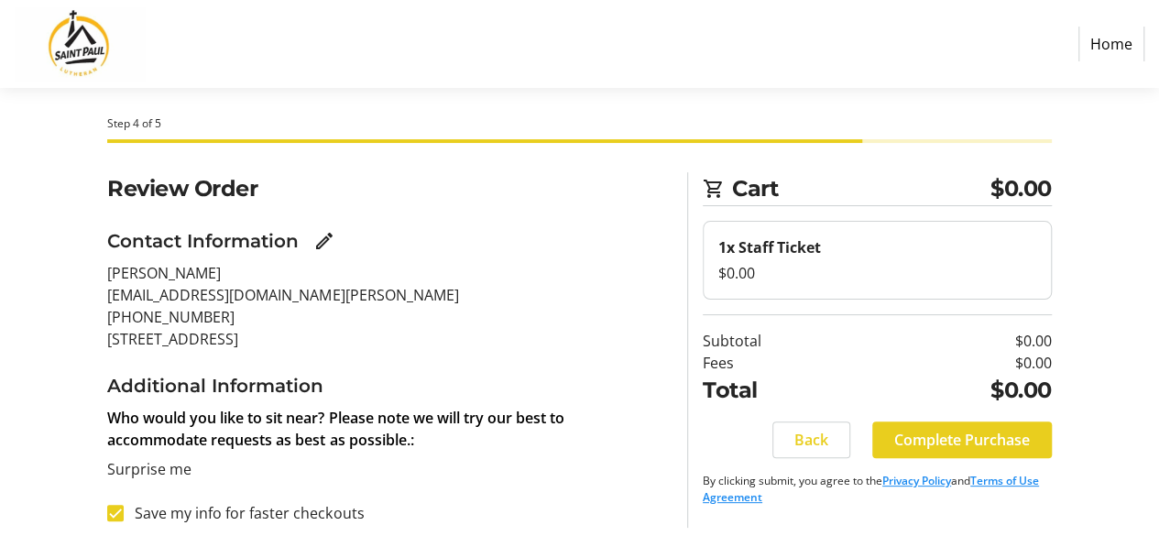
scroll to position [26, 0]
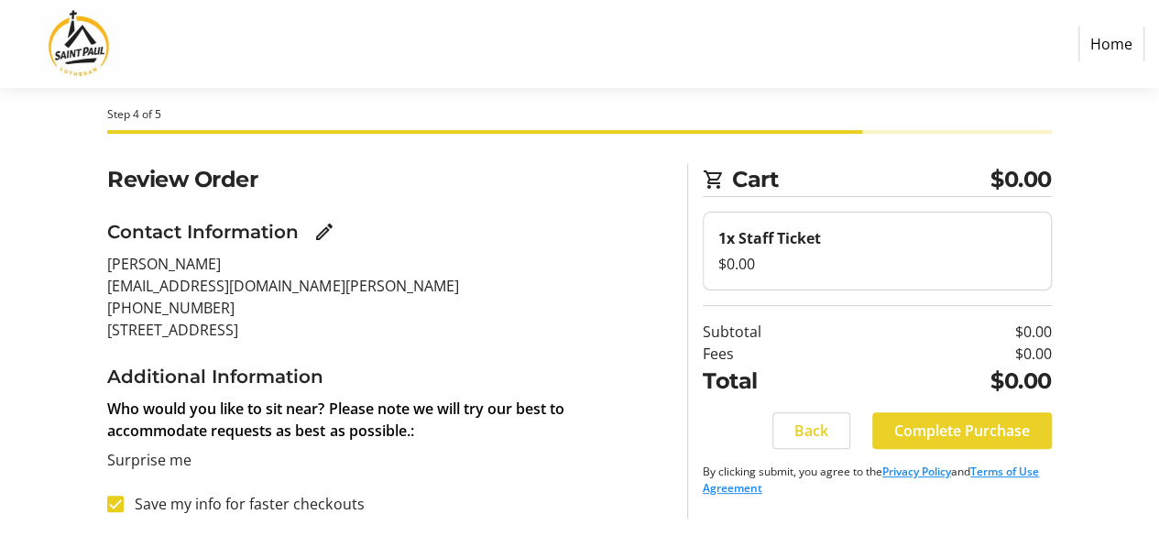
click at [925, 423] on span "Complete Purchase" at bounding box center [962, 431] width 136 height 22
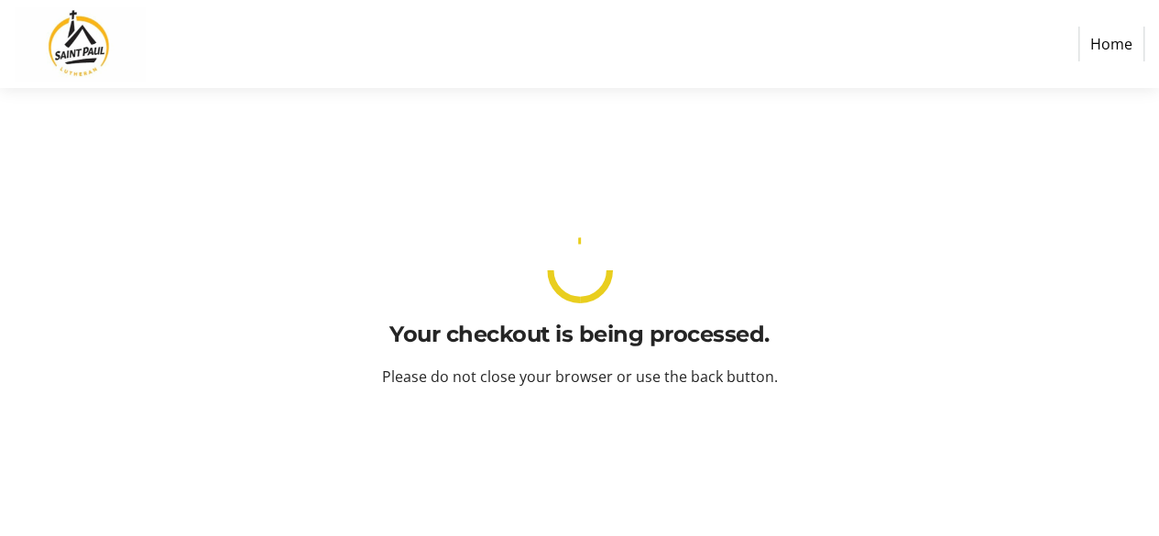
scroll to position [0, 0]
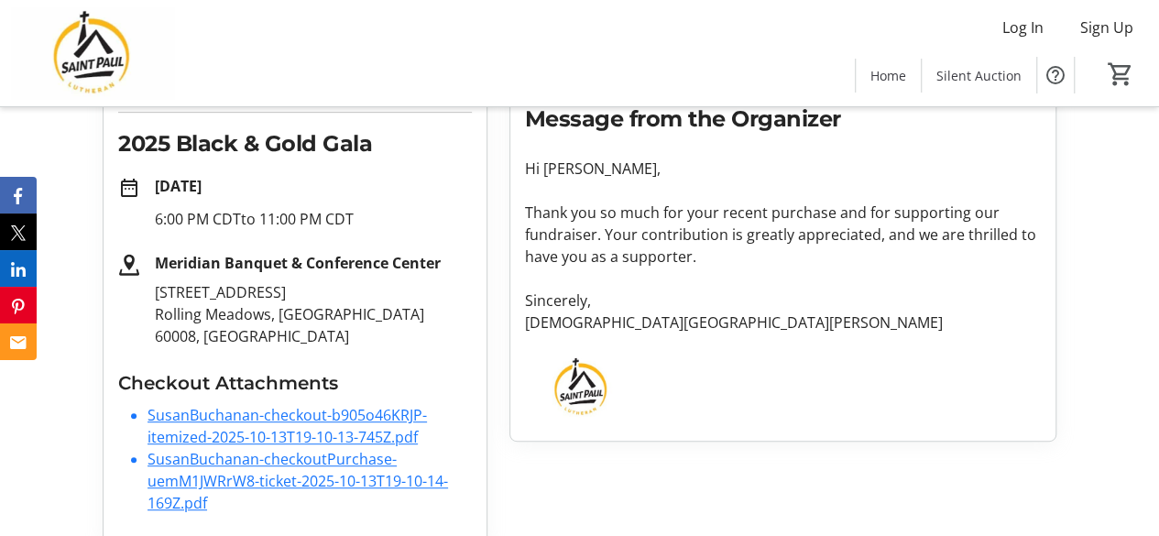
scroll to position [275, 0]
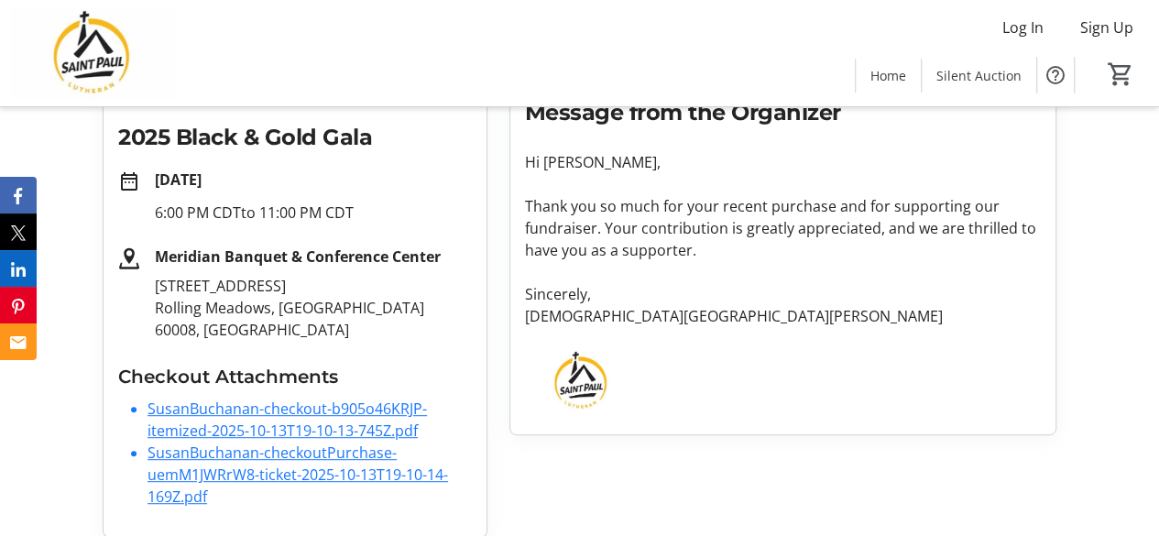
click at [271, 411] on link "SusanBuchanan-checkout-b905o46KRJP-itemized-2025-10-13T19-10-13-745Z.pdf" at bounding box center [287, 420] width 279 height 42
click at [262, 459] on link "SusanBuchanan-checkoutPurchase-uemM1JWRrW8-ticket-2025-10-13T19-10-14-169Z.pdf" at bounding box center [298, 475] width 301 height 64
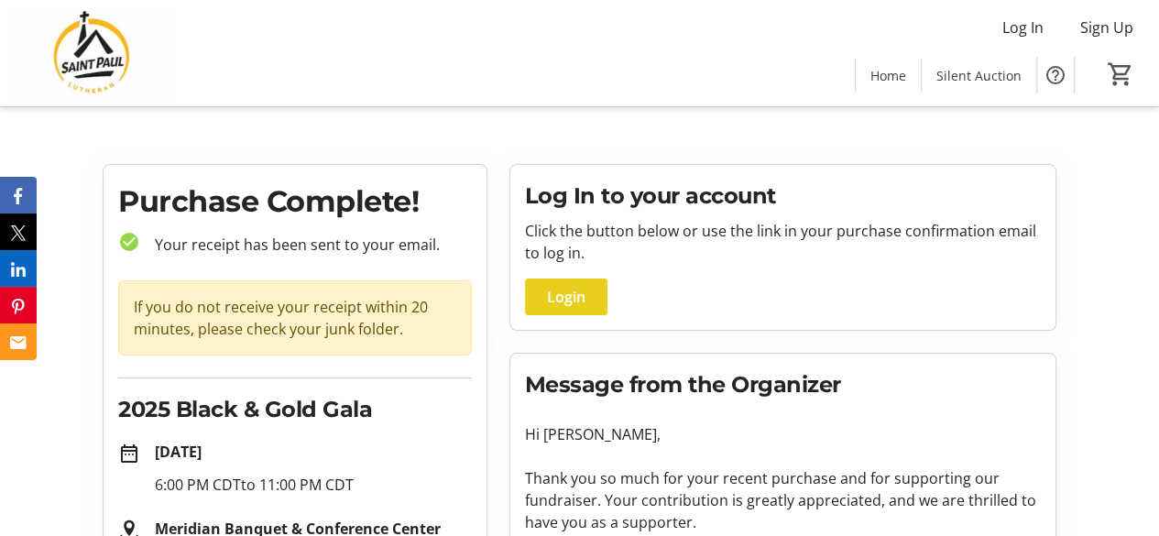
scroll to position [0, 0]
